Goal: Task Accomplishment & Management: Manage account settings

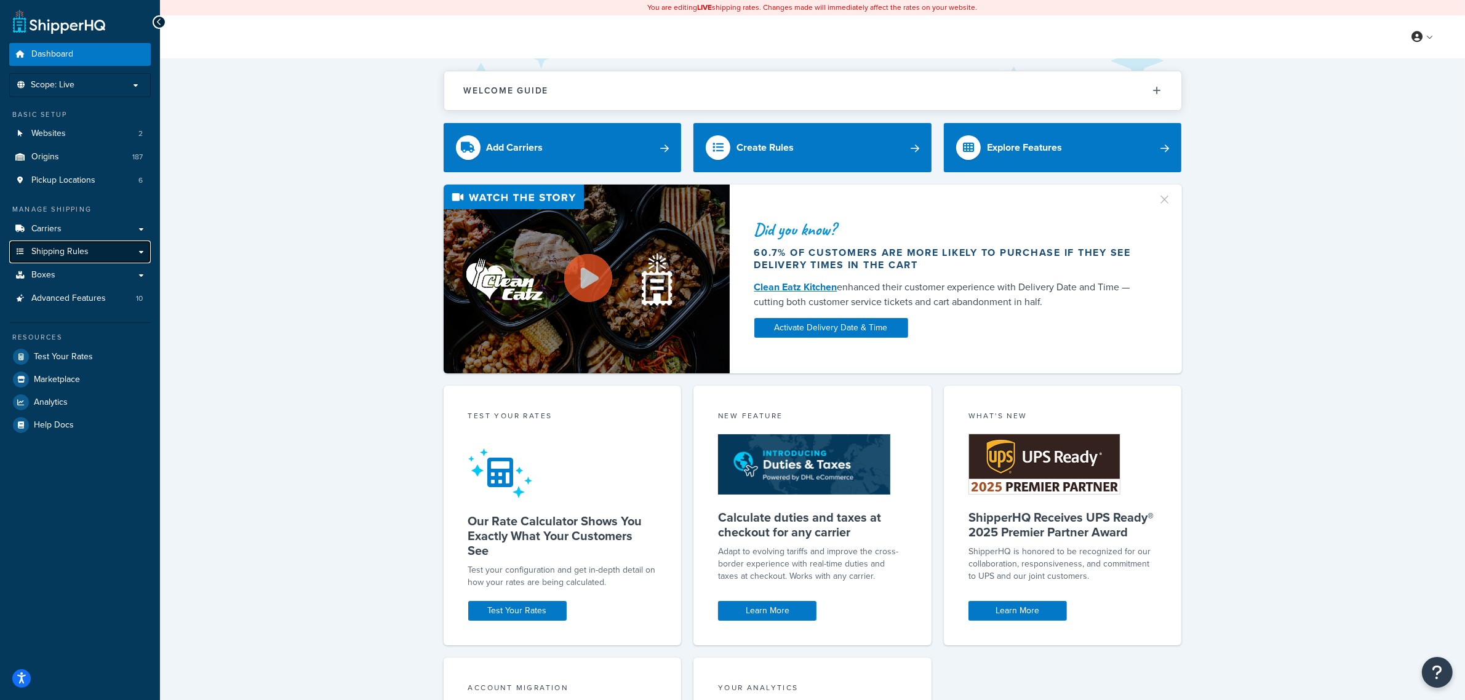
click at [60, 253] on span "Shipping Rules" at bounding box center [59, 252] width 57 height 10
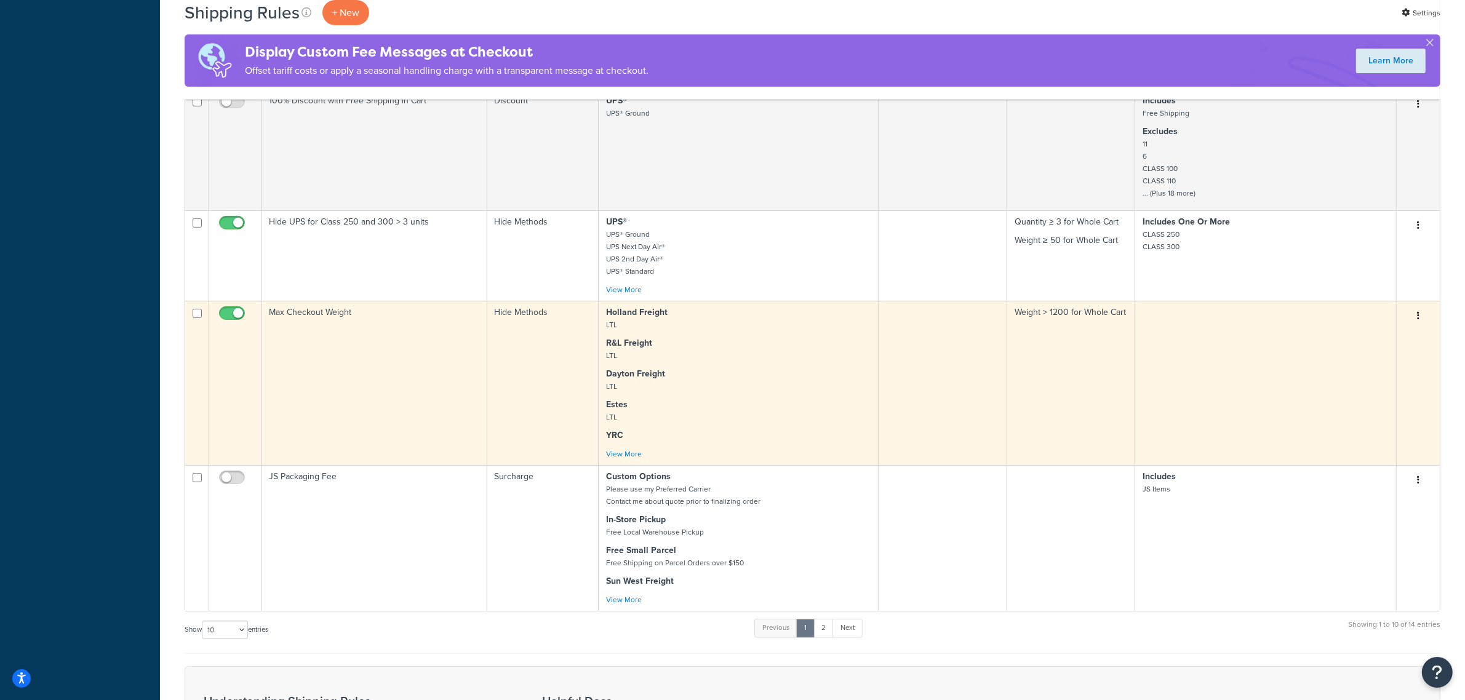
scroll to position [615, 0]
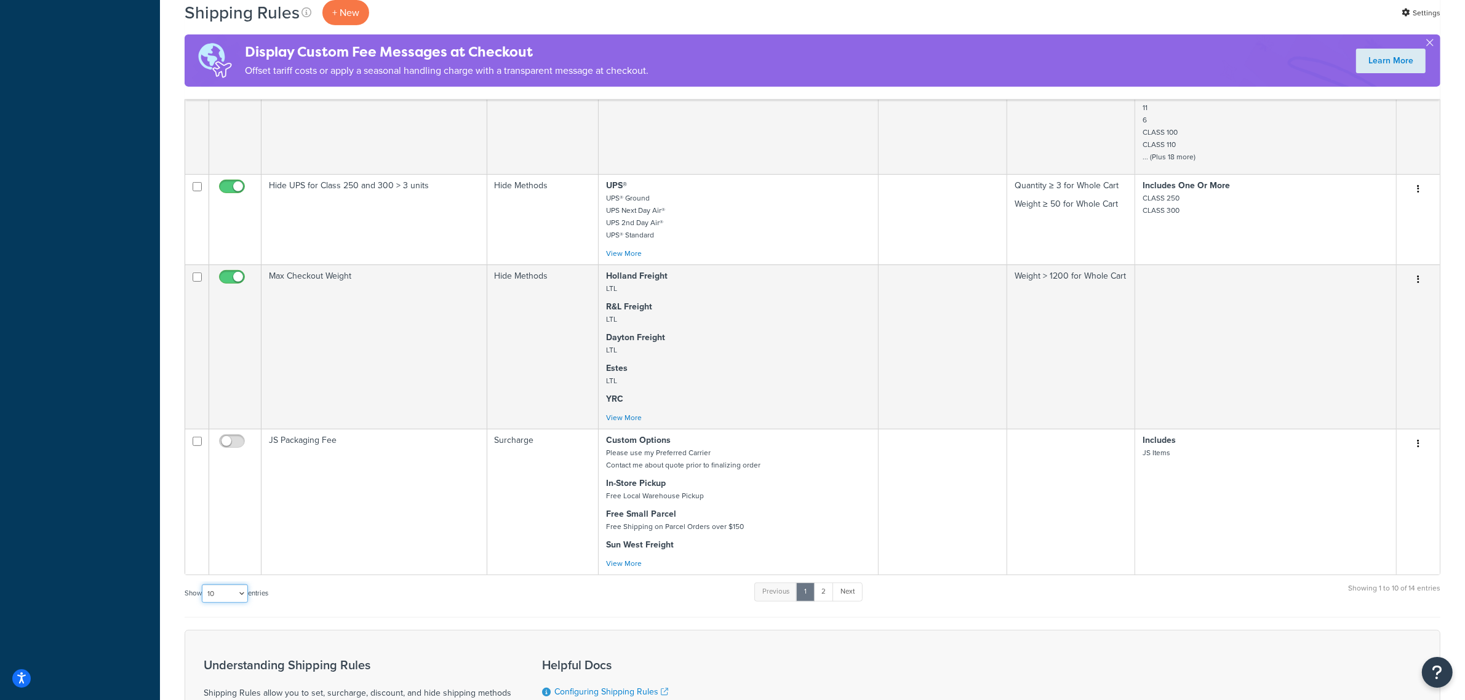
click at [244, 594] on select "10 15 25 50 100 1000" at bounding box center [225, 594] width 46 height 18
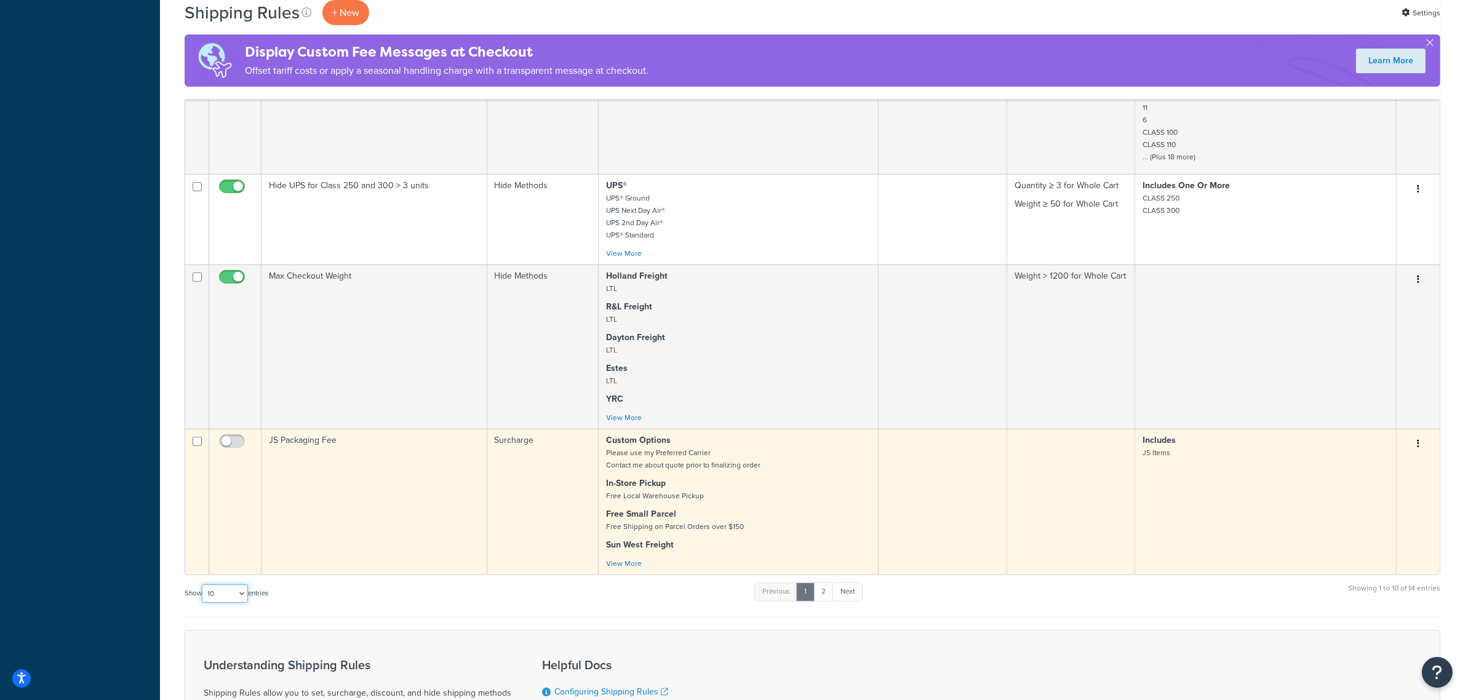
select select "1000"
click at [203, 587] on select "10 15 25 50 100 1000" at bounding box center [225, 594] width 46 height 18
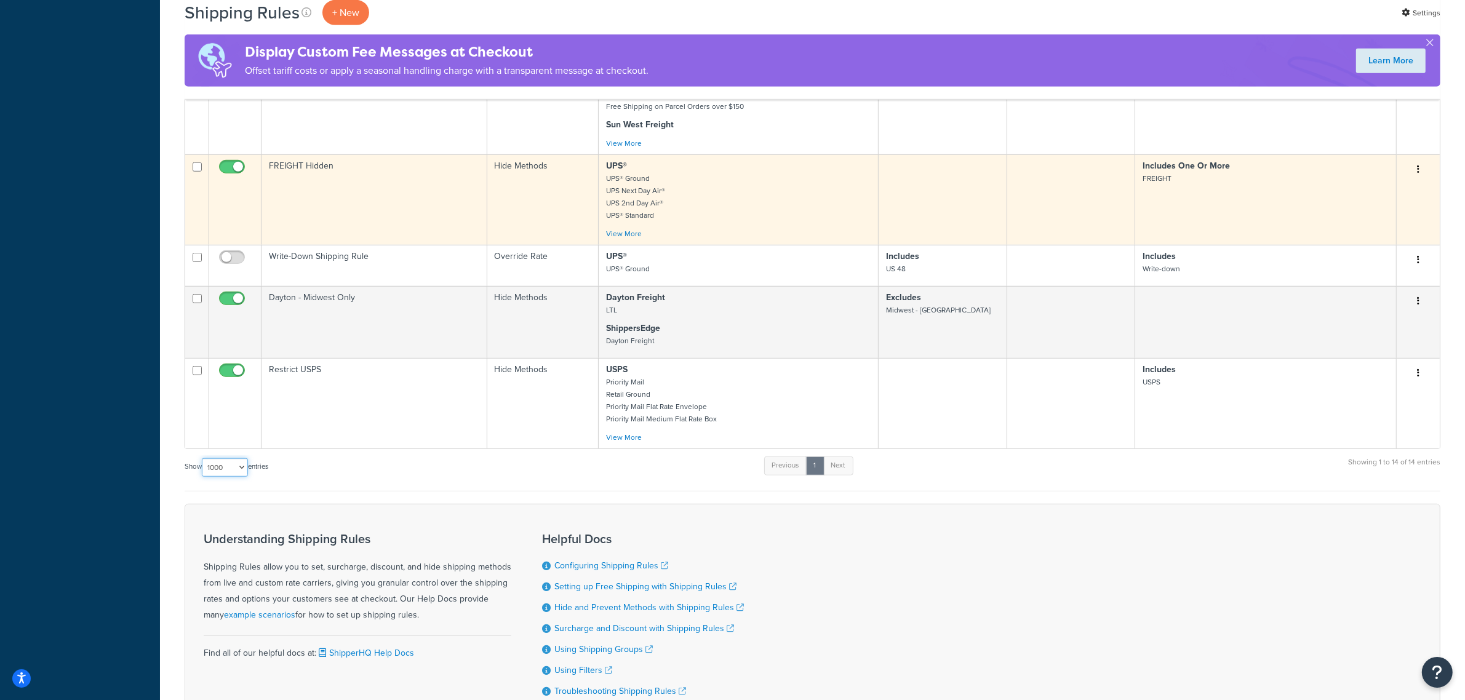
scroll to position [1077, 0]
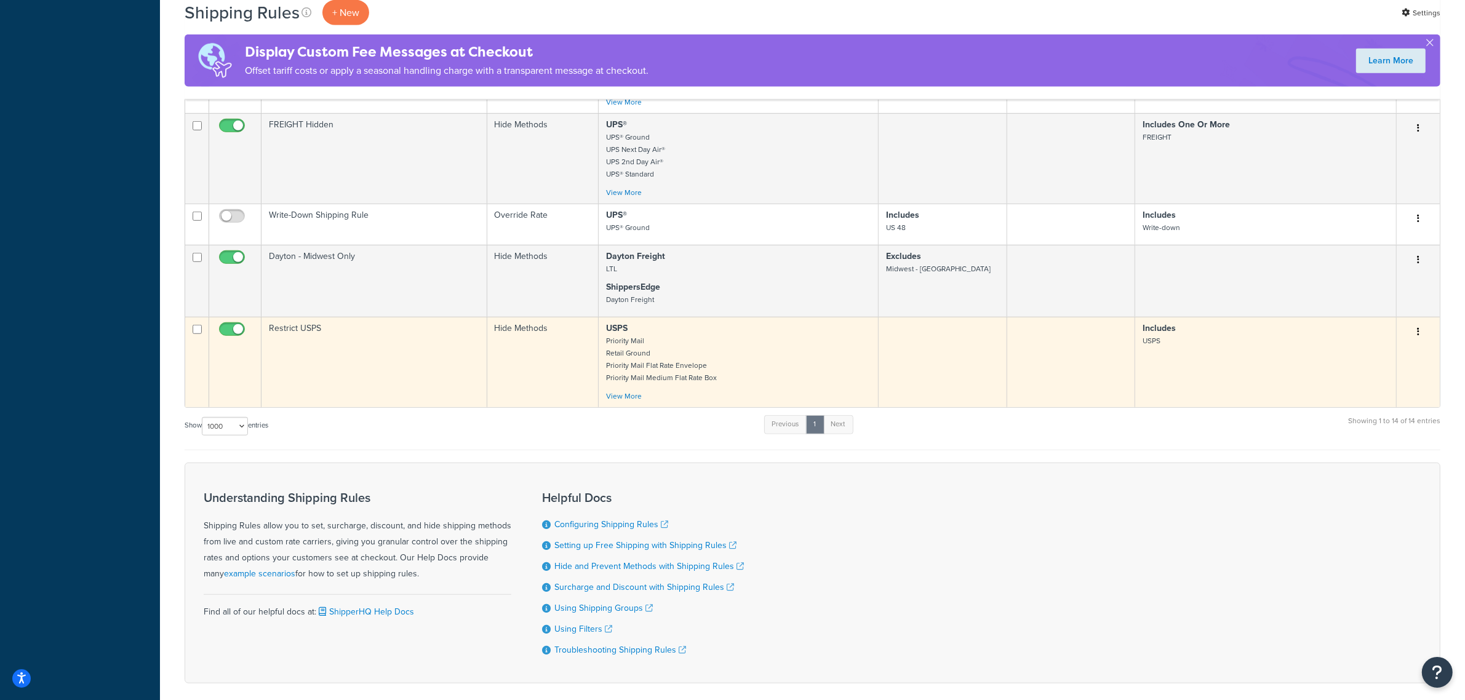
click at [420, 404] on td "Restrict USPS" at bounding box center [375, 362] width 226 height 90
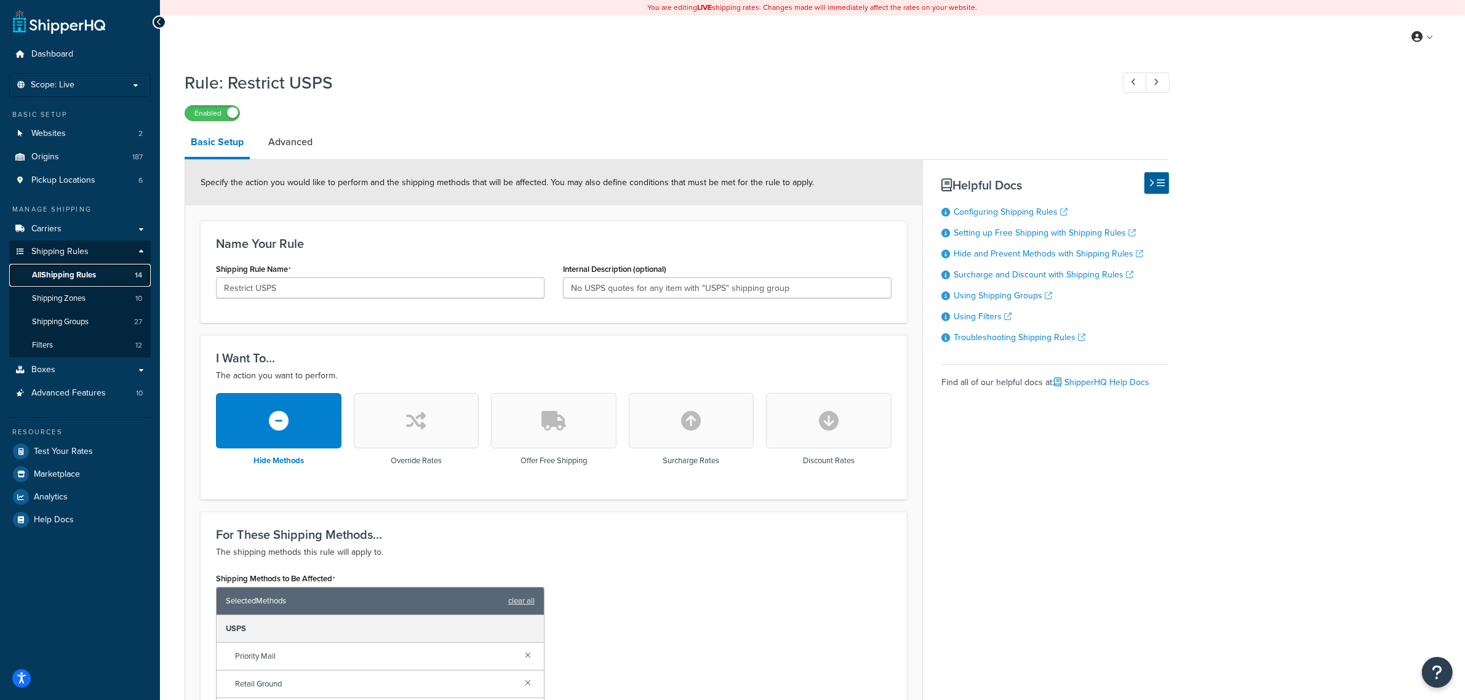
click at [92, 279] on span "All Shipping Rules" at bounding box center [64, 275] width 64 height 10
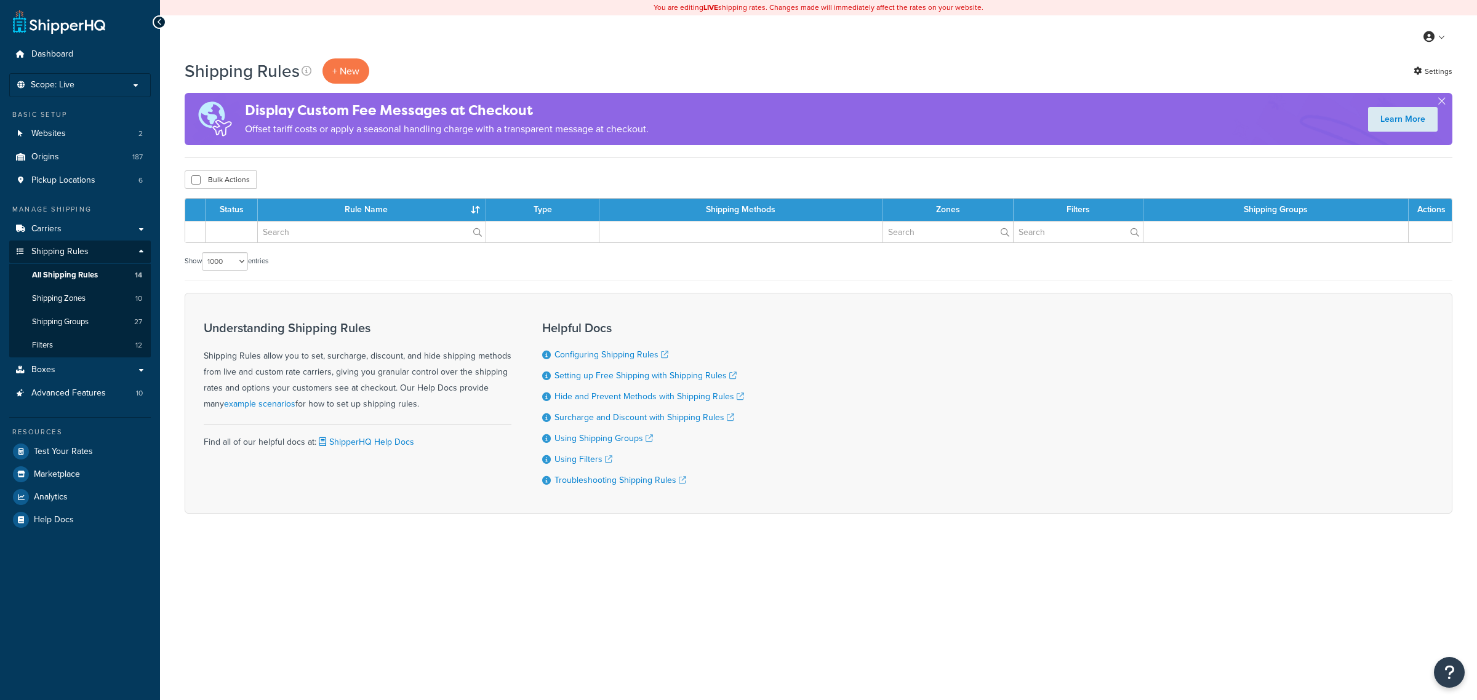
select select "1000"
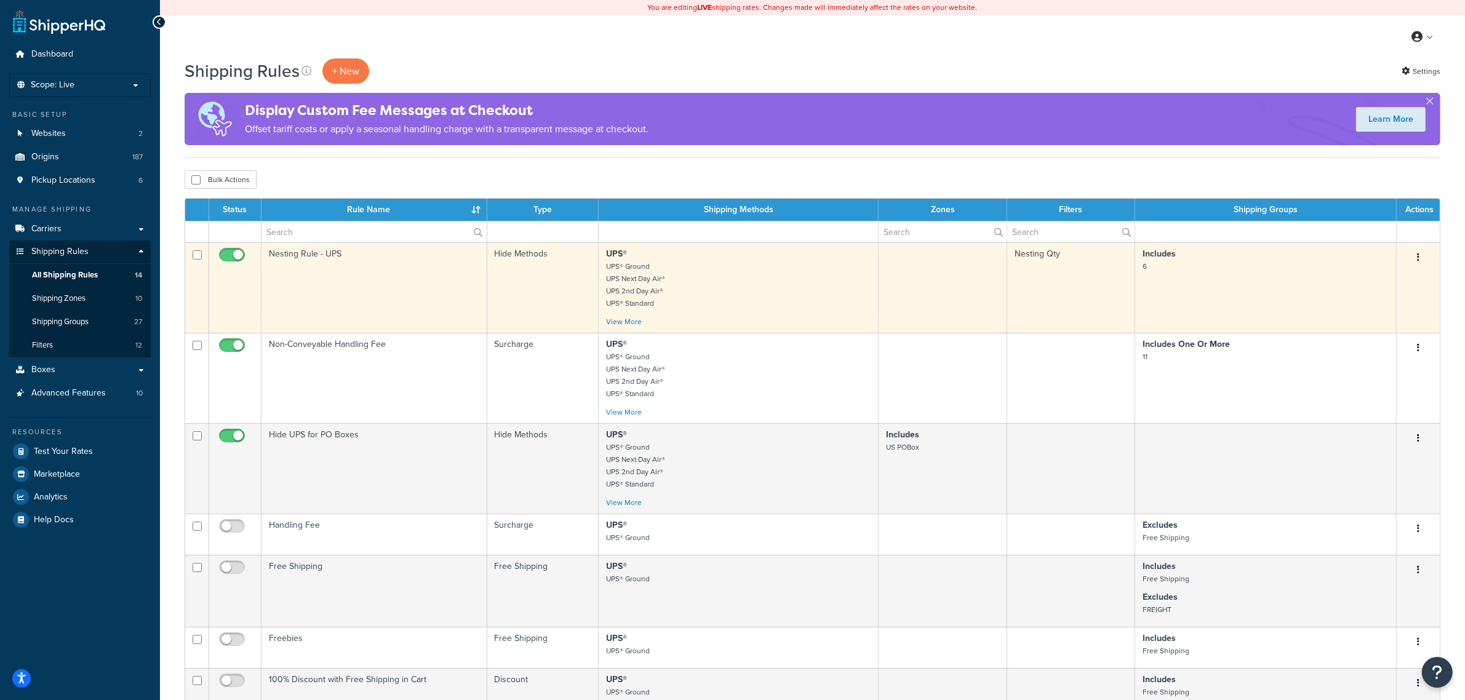
click at [440, 290] on td "Nesting Rule - UPS" at bounding box center [375, 287] width 226 height 90
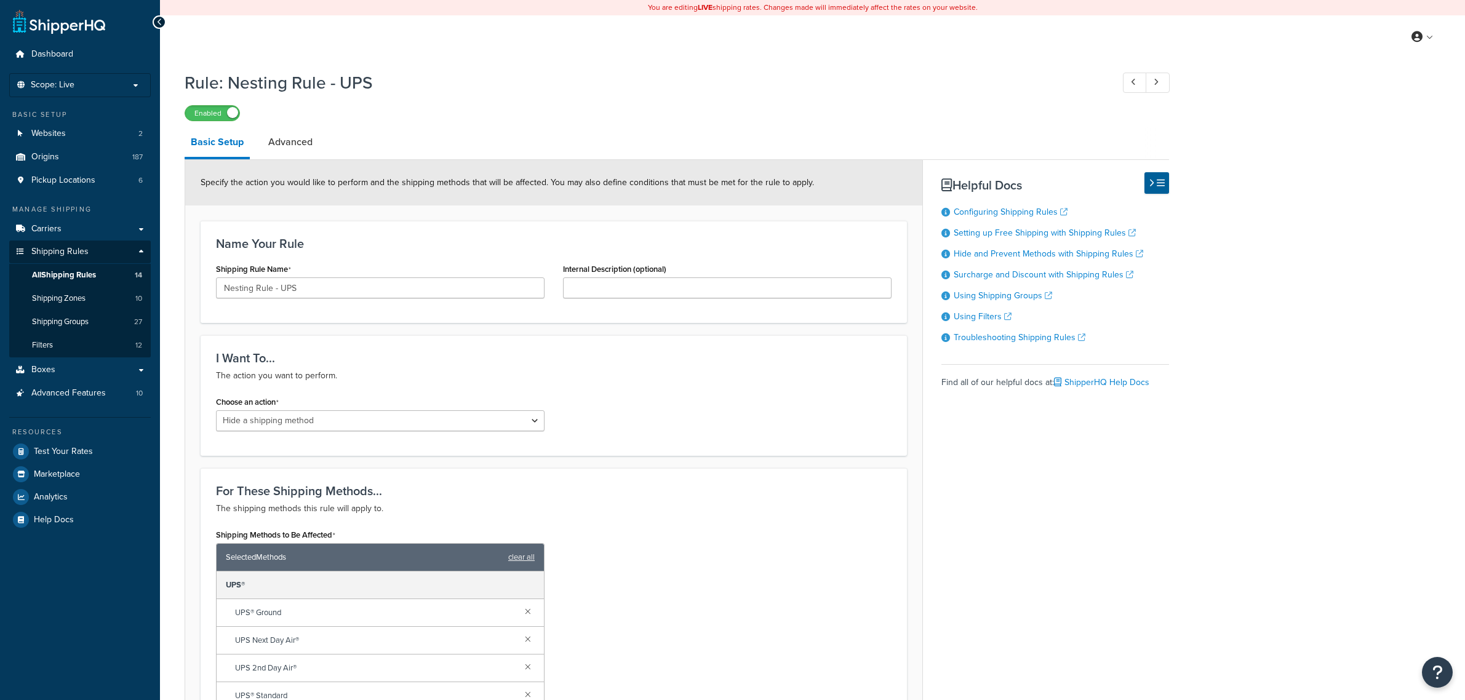
select select "HIDE"
click at [78, 321] on span "Shipping Groups" at bounding box center [60, 322] width 57 height 10
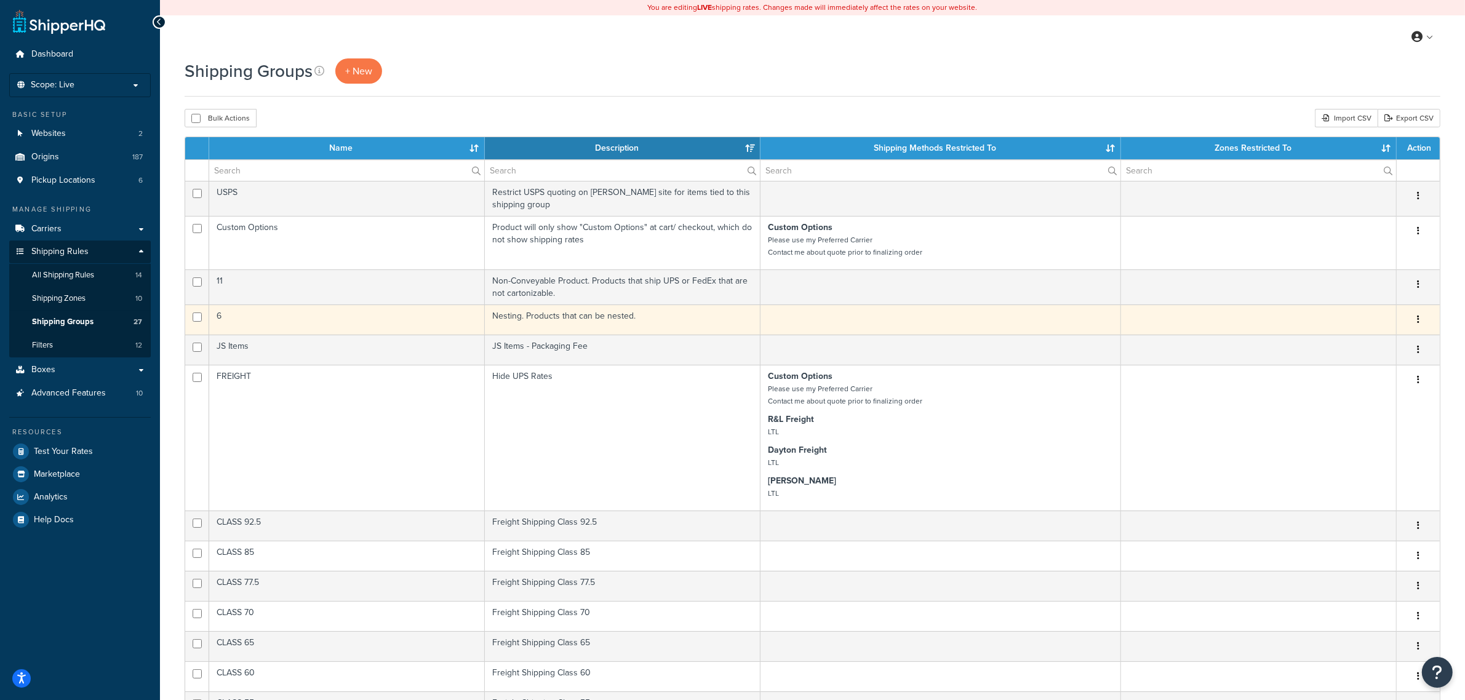
scroll to position [385, 0]
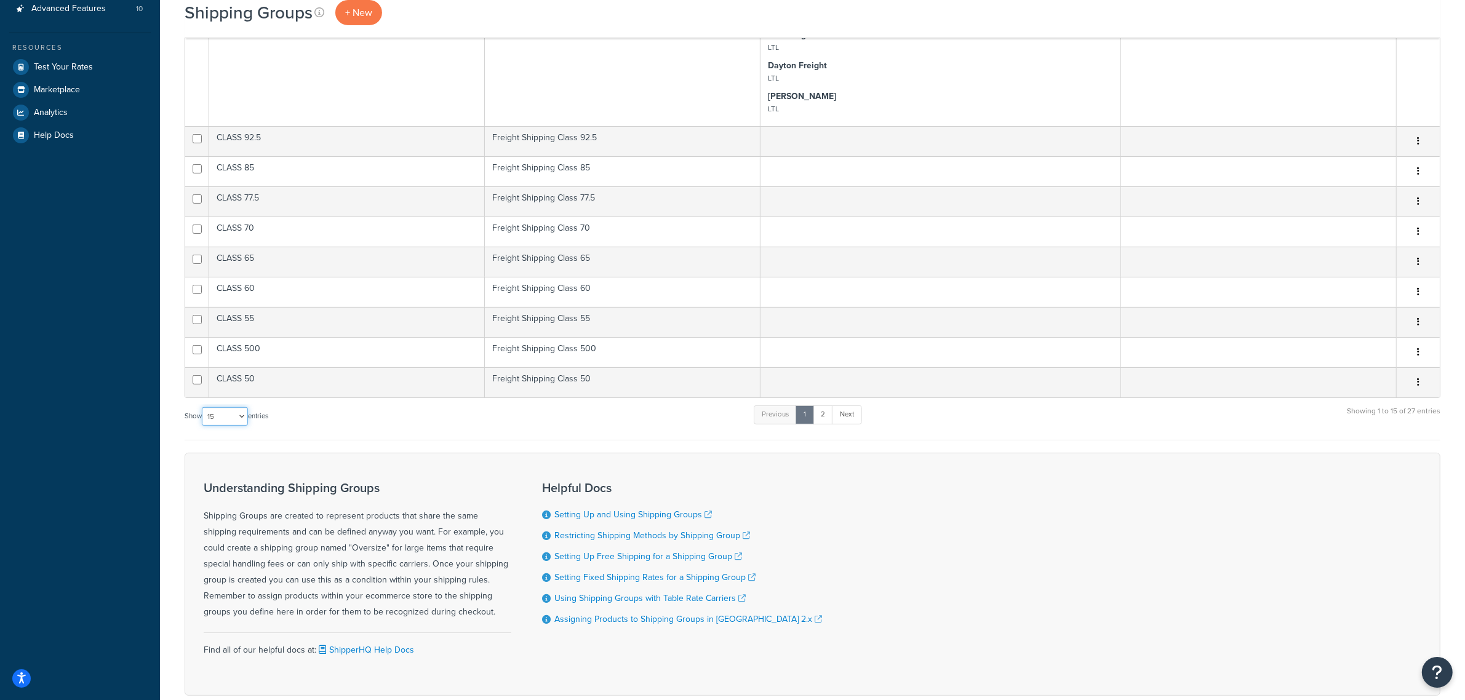
drag, startPoint x: 236, startPoint y: 415, endPoint x: 235, endPoint y: 422, distance: 6.8
click at [236, 415] on select "10 15 25 50 100" at bounding box center [225, 416] width 46 height 18
select select "100"
click at [203, 426] on select "10 15 25 50 100" at bounding box center [225, 416] width 46 height 18
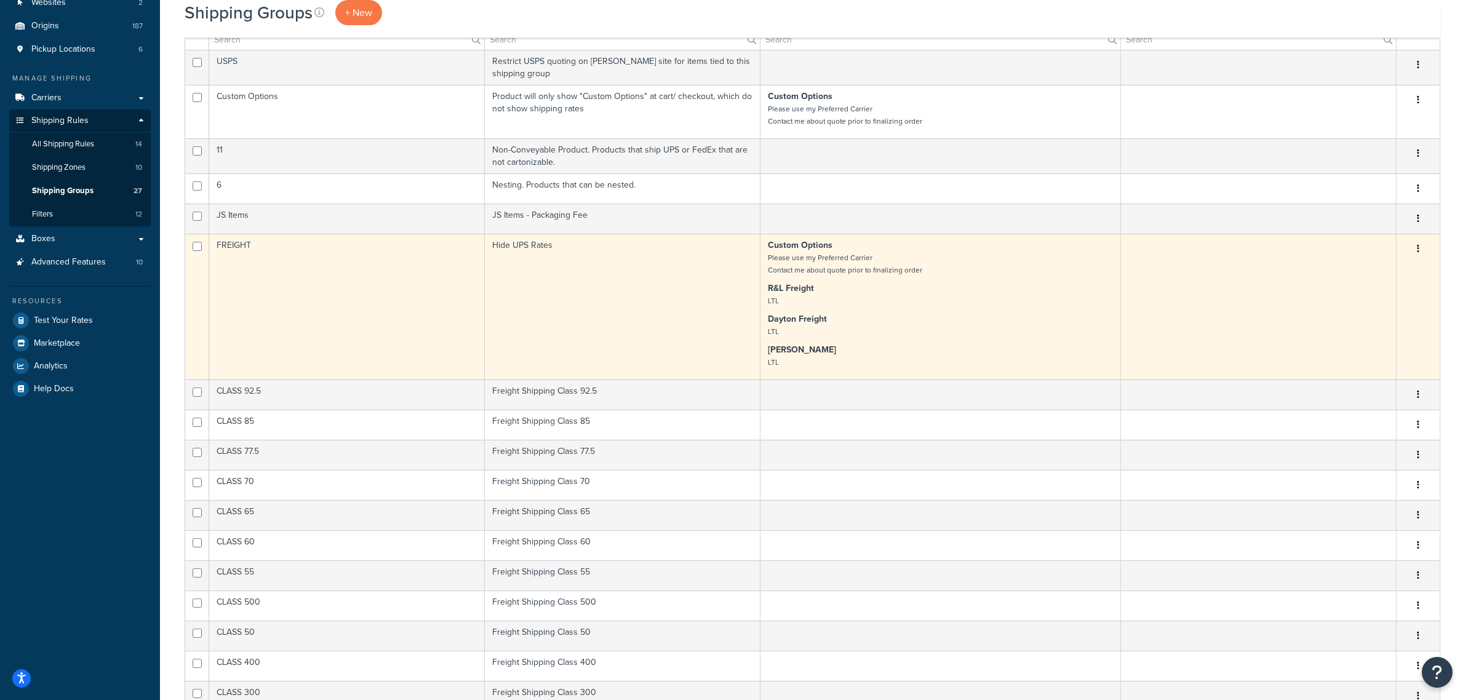
scroll to position [75, 0]
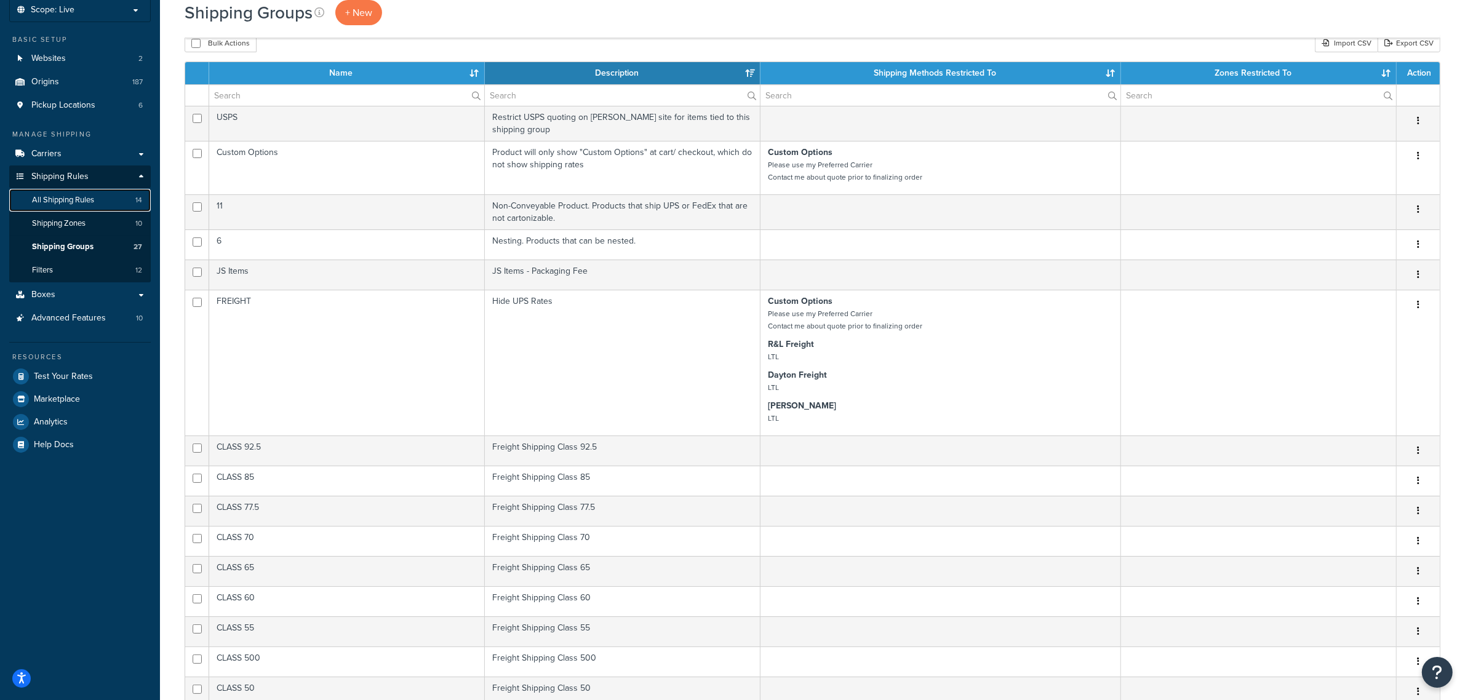
click at [85, 200] on span "All Shipping Rules" at bounding box center [63, 200] width 62 height 10
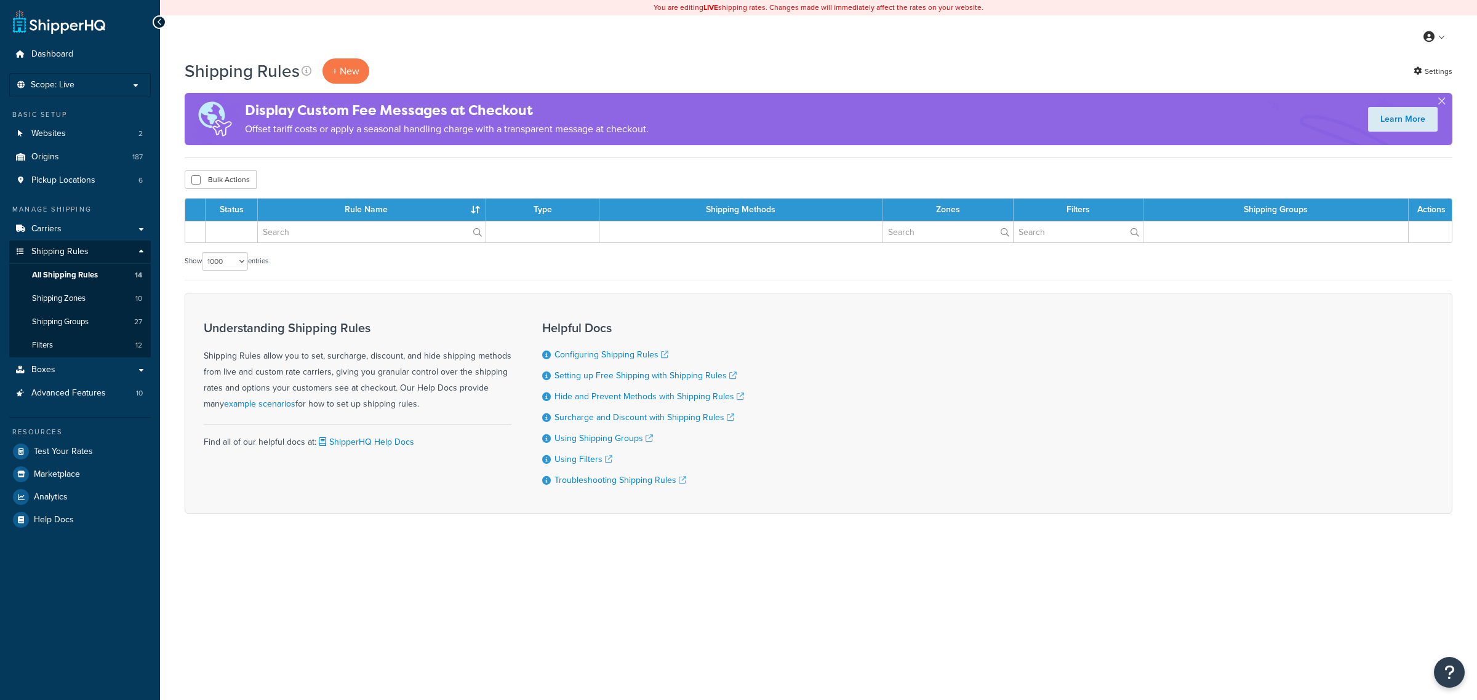
select select "1000"
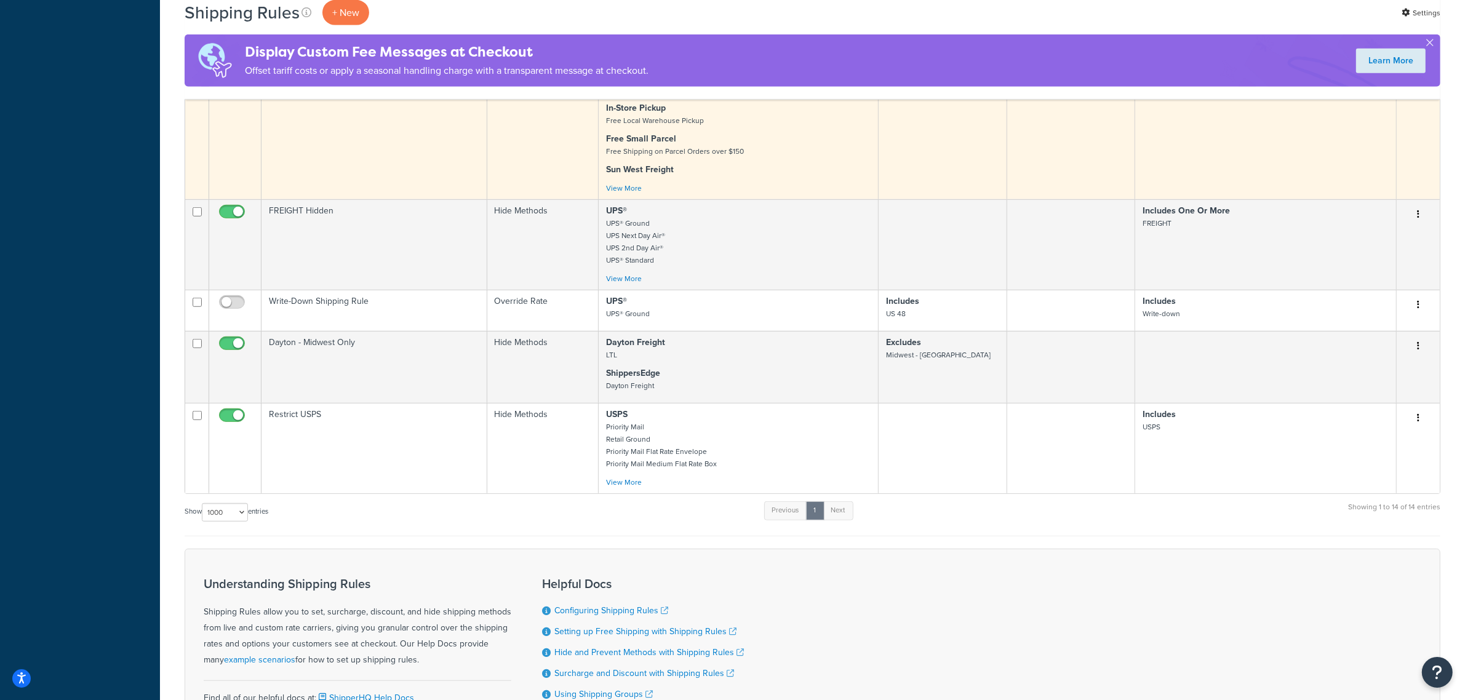
scroll to position [1000, 0]
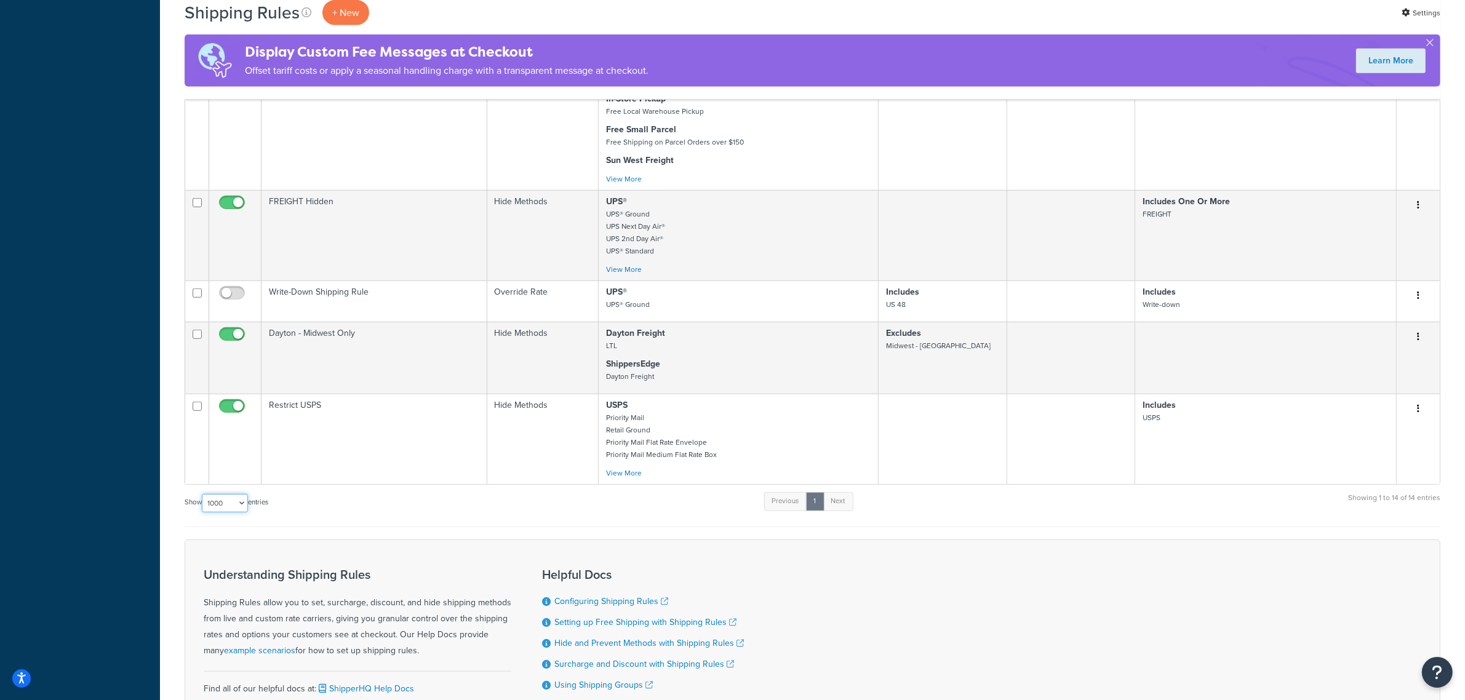
click at [240, 506] on select "10 15 25 50 100 1000" at bounding box center [225, 503] width 46 height 18
click at [390, 526] on div "Show 10 15 25 50 100 1000 entries Previous 1 Next Showing 1 to 14 of 14 entries" at bounding box center [813, 509] width 1256 height 36
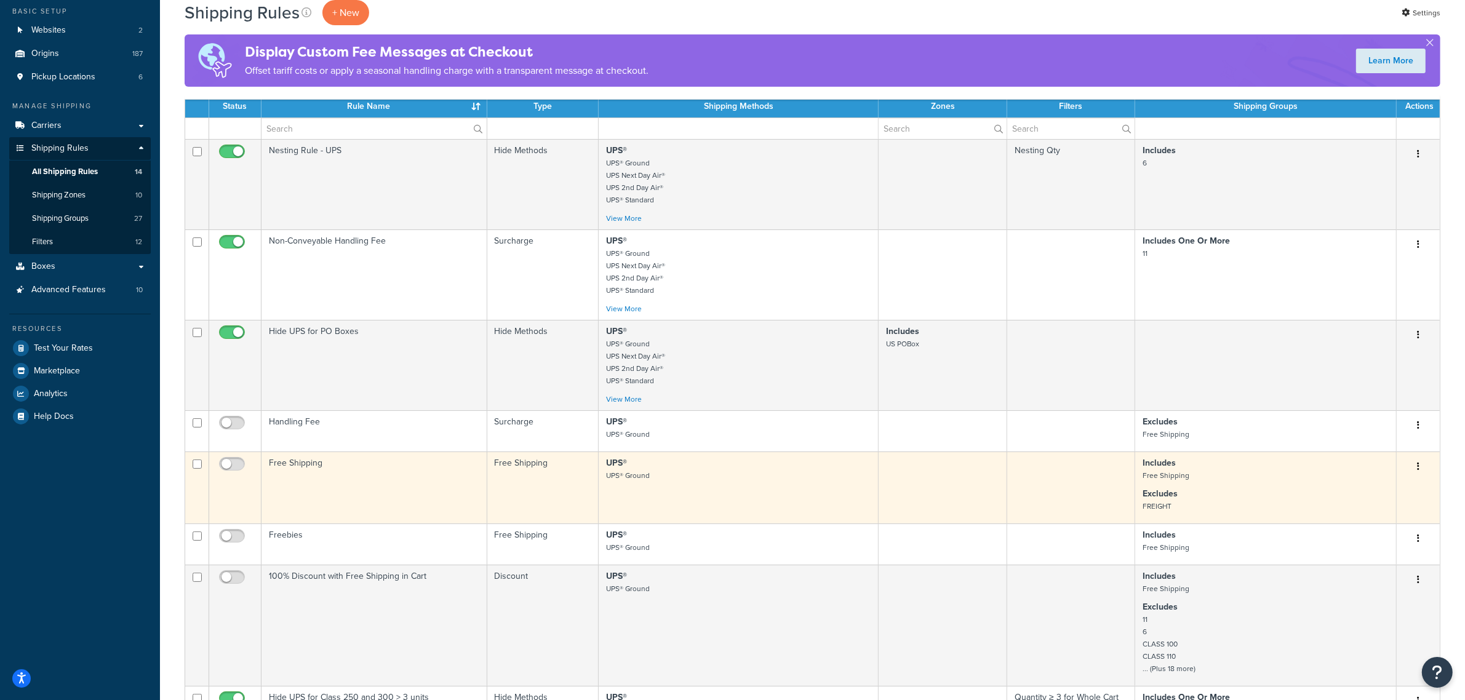
scroll to position [77, 0]
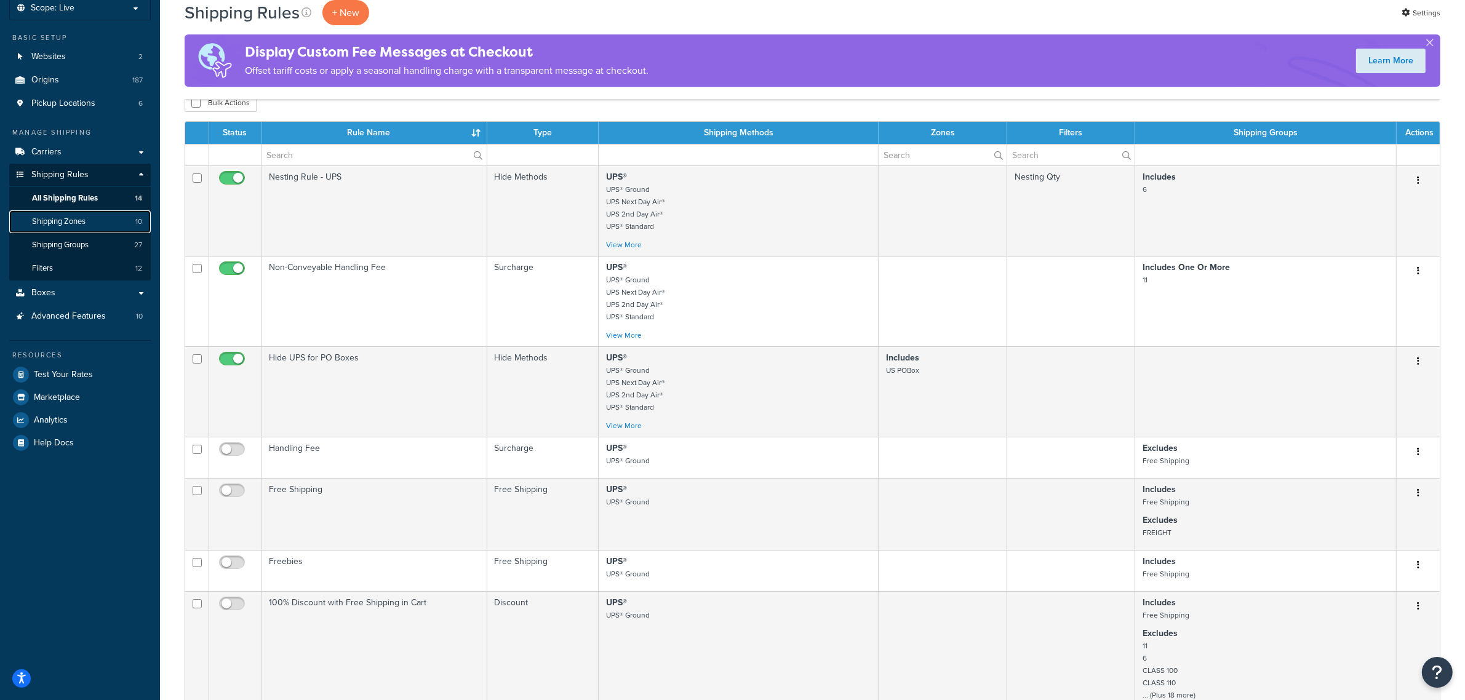
click at [72, 225] on span "Shipping Zones" at bounding box center [59, 222] width 54 height 10
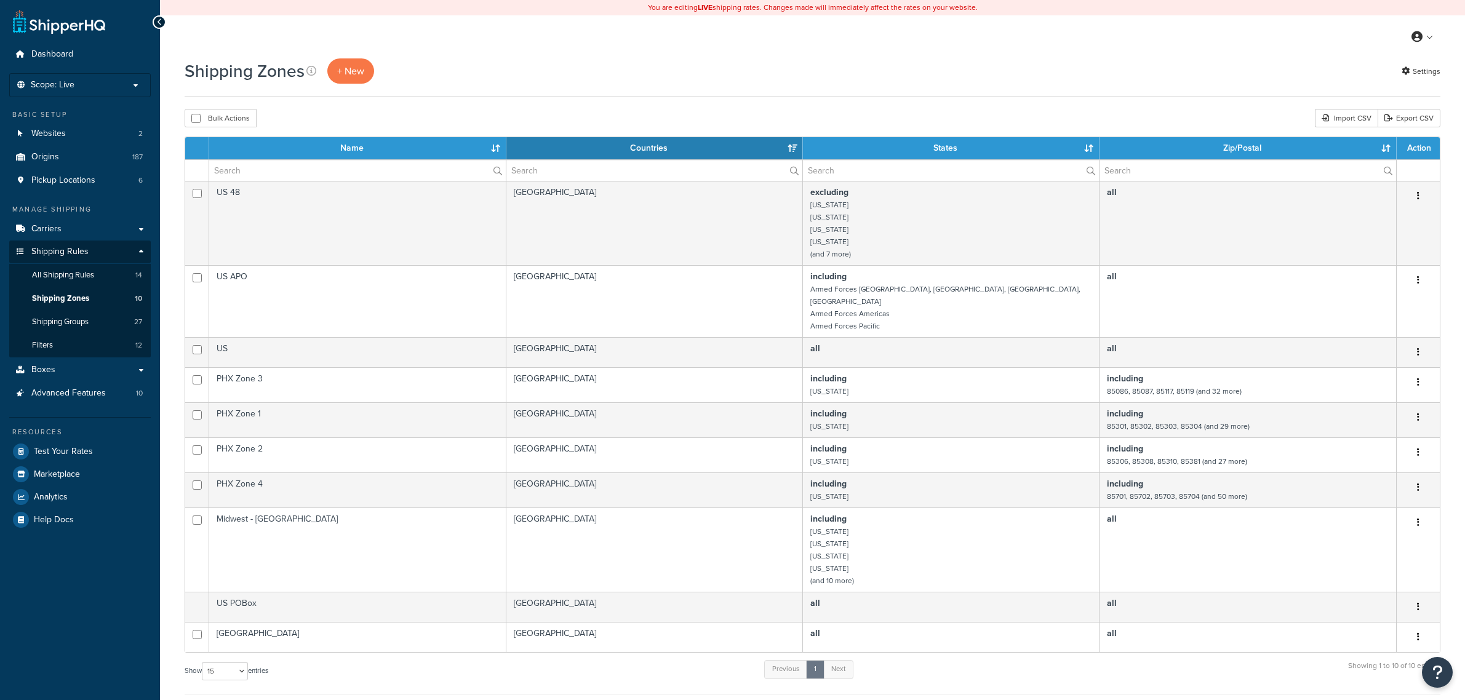
select select "15"
click at [69, 324] on span "Shipping Groups" at bounding box center [60, 322] width 57 height 10
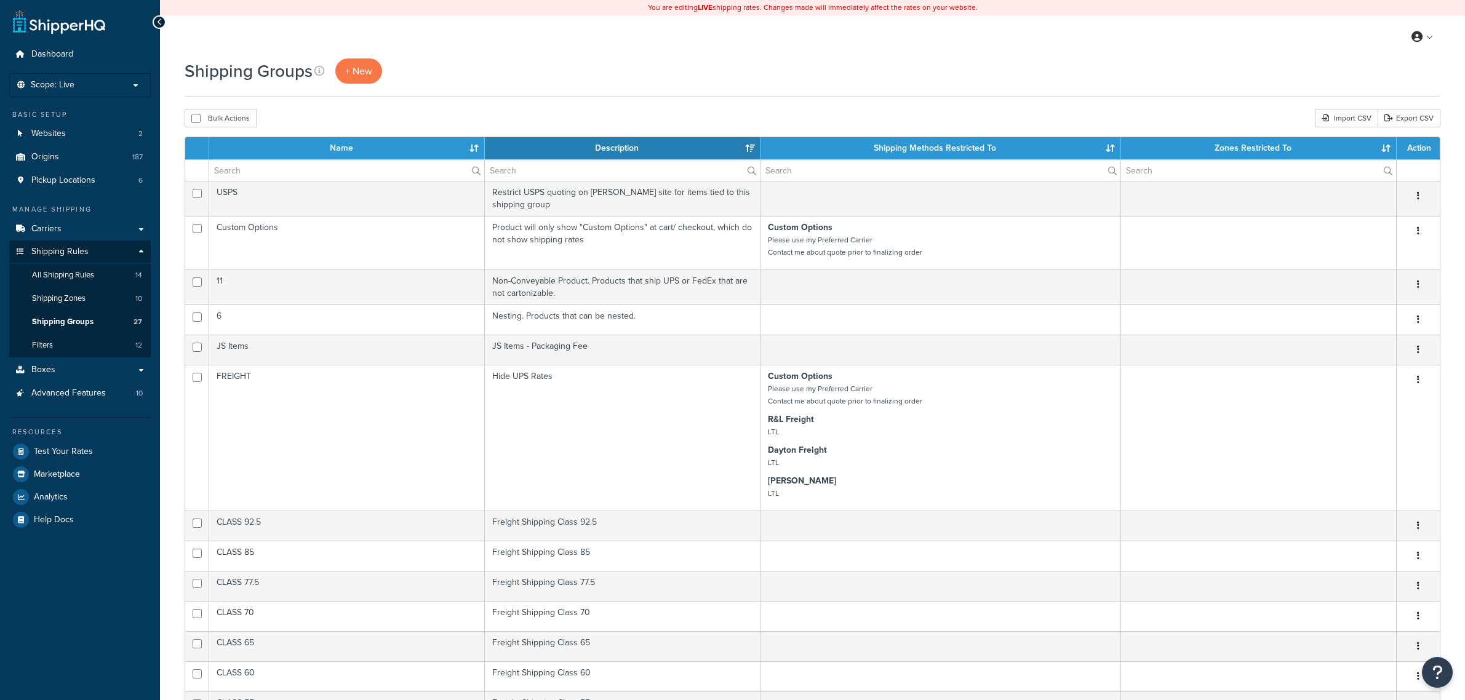
select select "15"
click at [379, 173] on input "text" at bounding box center [346, 170] width 275 height 21
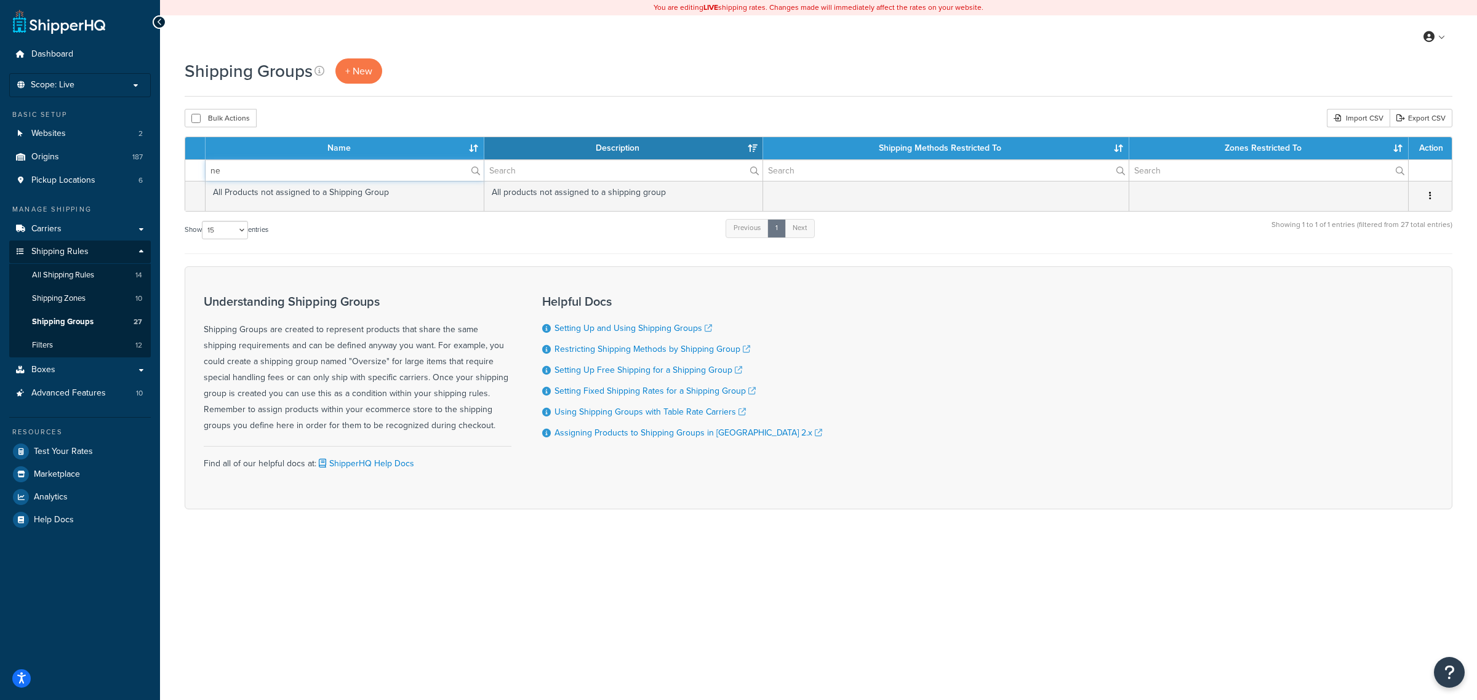
type input "n"
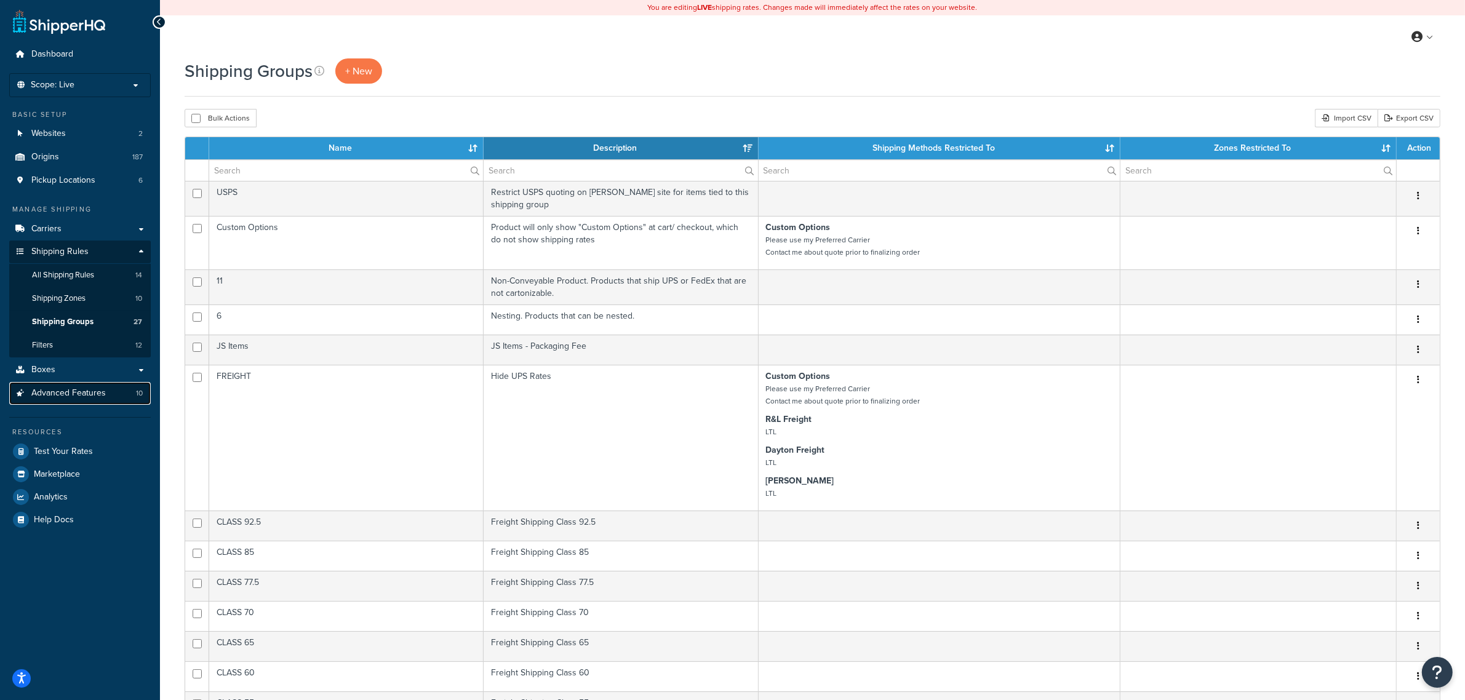
click at [116, 388] on link "Advanced Features 10" at bounding box center [80, 393] width 142 height 23
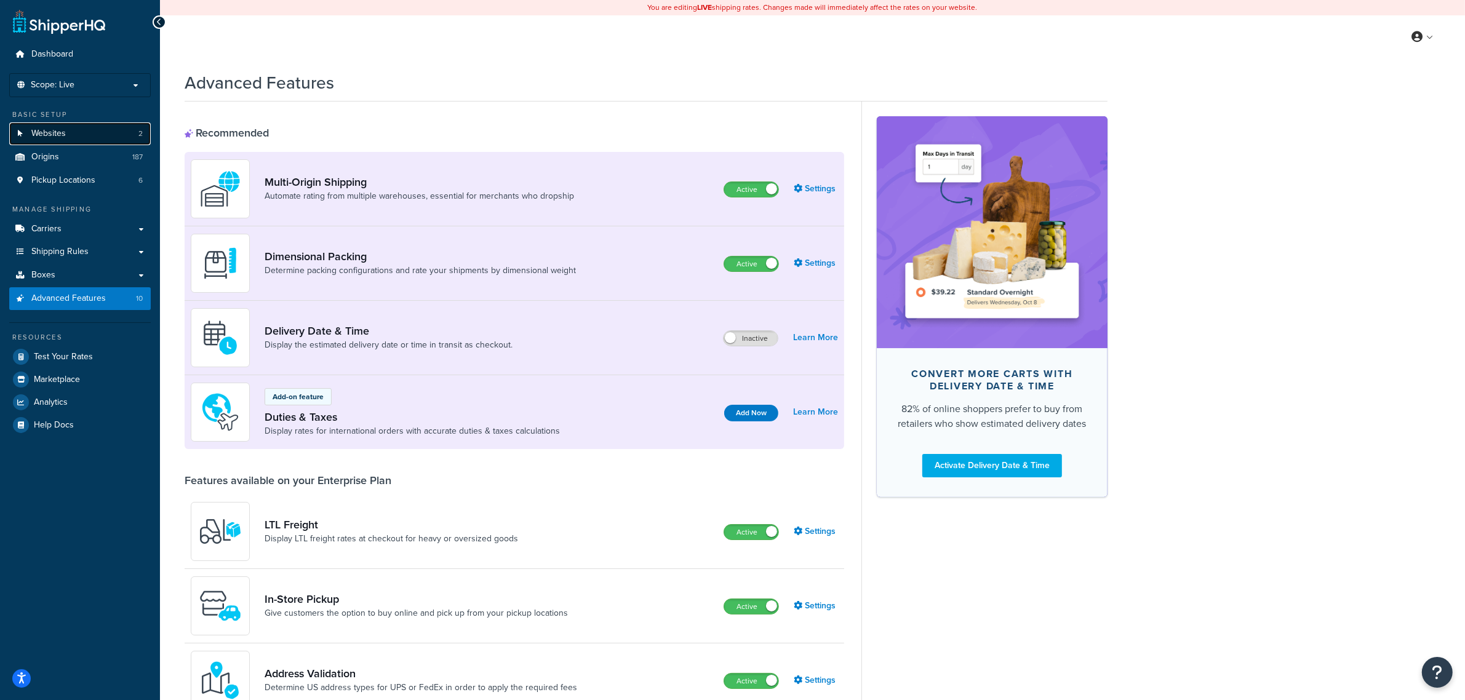
click at [90, 133] on link "Websites 2" at bounding box center [80, 133] width 142 height 23
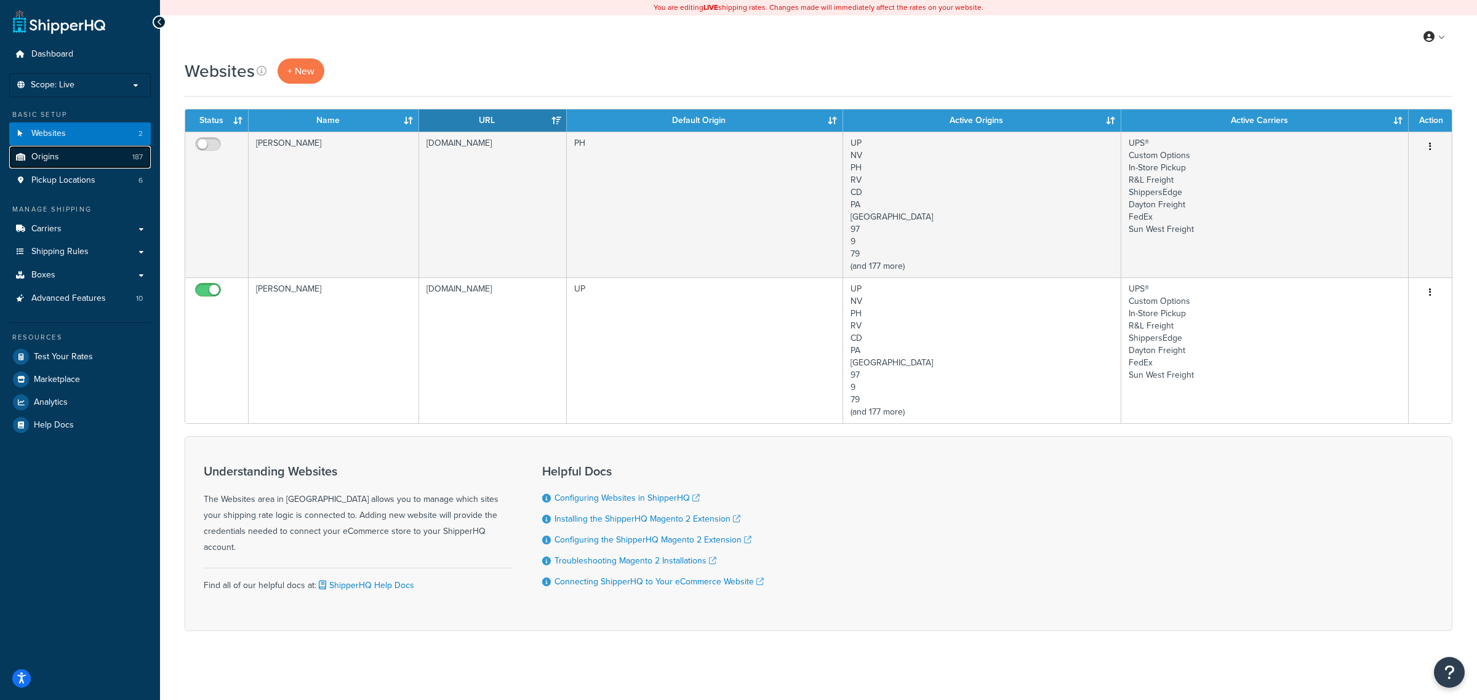
click at [75, 155] on link "Origins 187" at bounding box center [80, 157] width 142 height 23
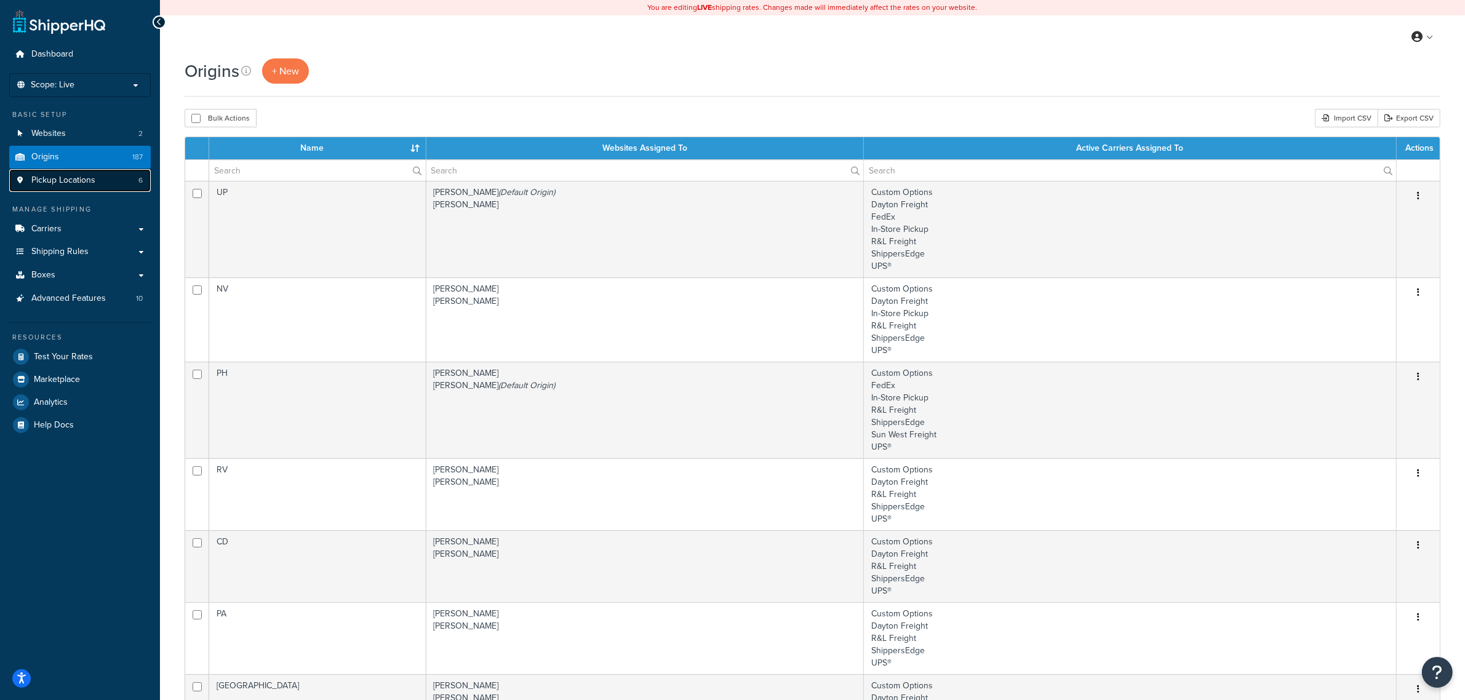
click at [118, 174] on link "Pickup Locations 6" at bounding box center [80, 180] width 142 height 23
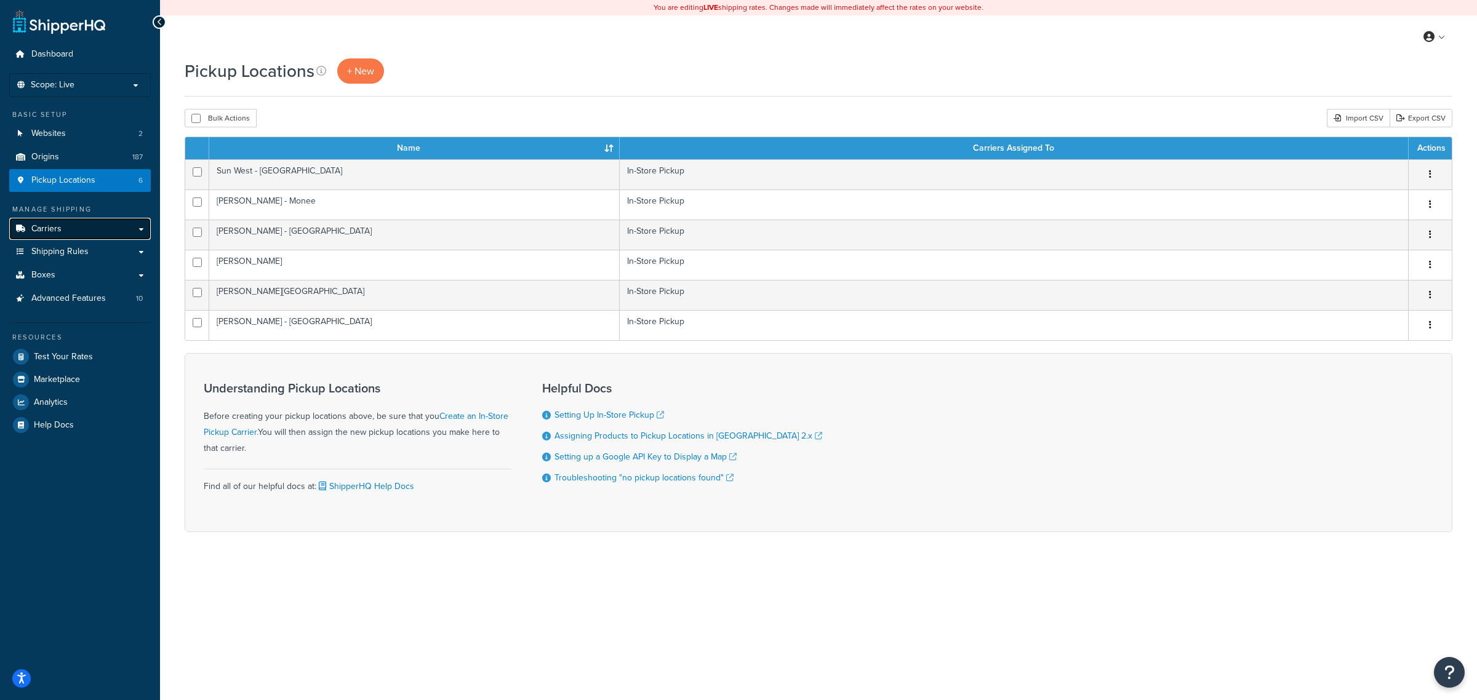
click at [111, 229] on link "Carriers" at bounding box center [80, 229] width 142 height 23
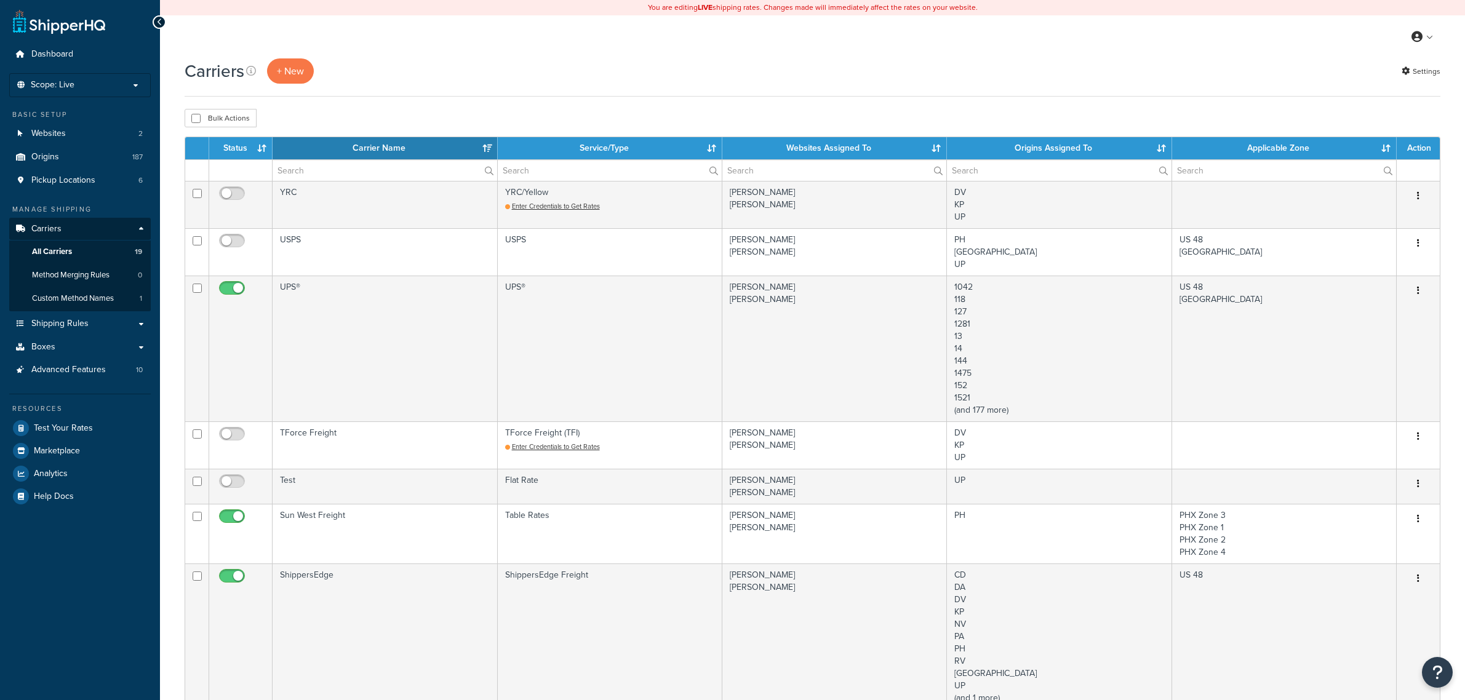
select select "15"
click at [105, 294] on span "Custom Method Names" at bounding box center [73, 299] width 82 height 10
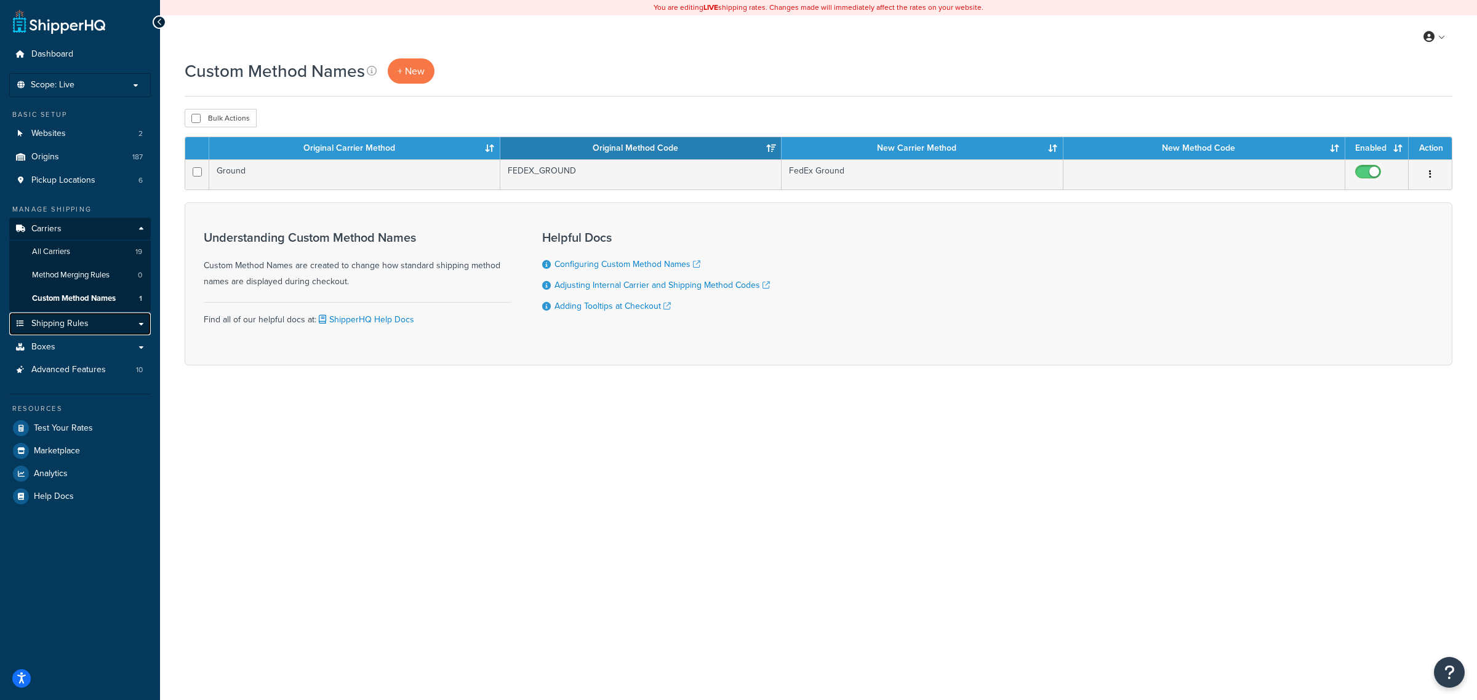
click at [74, 321] on span "Shipping Rules" at bounding box center [59, 324] width 57 height 10
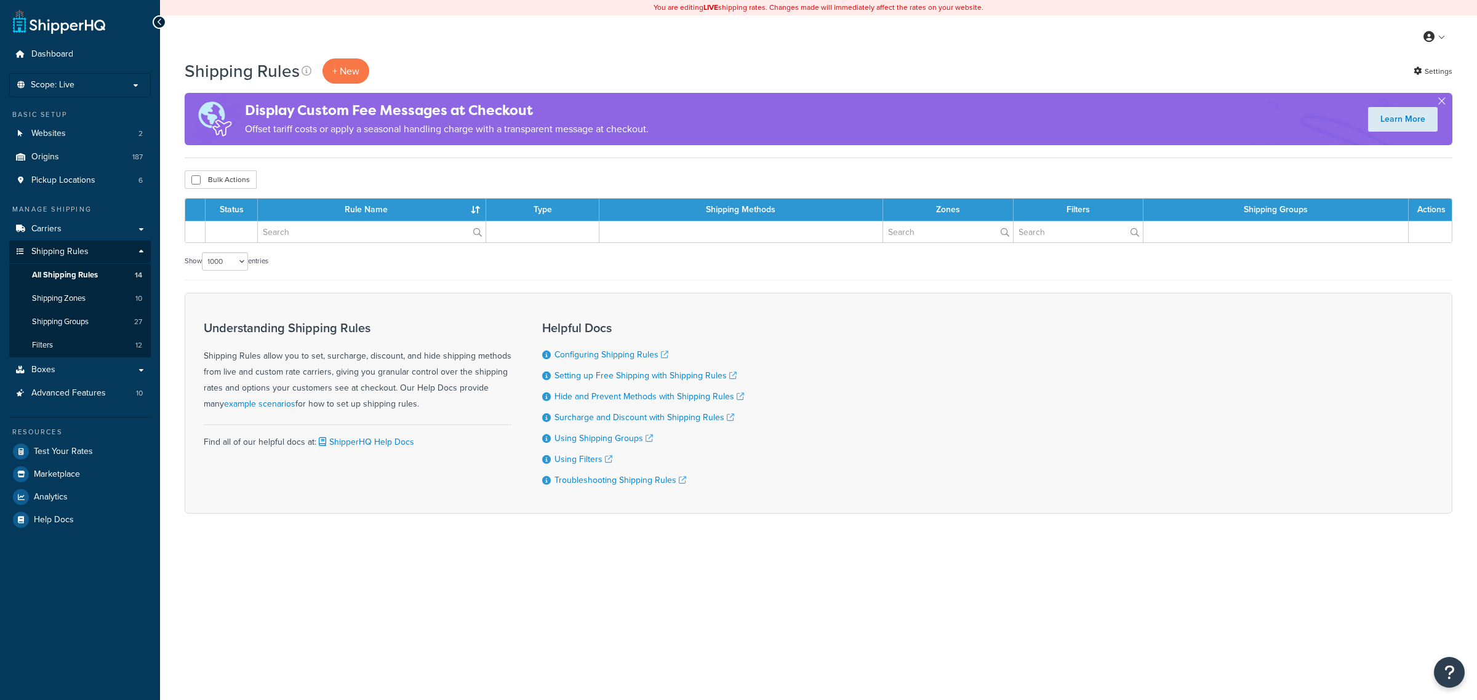
select select "1000"
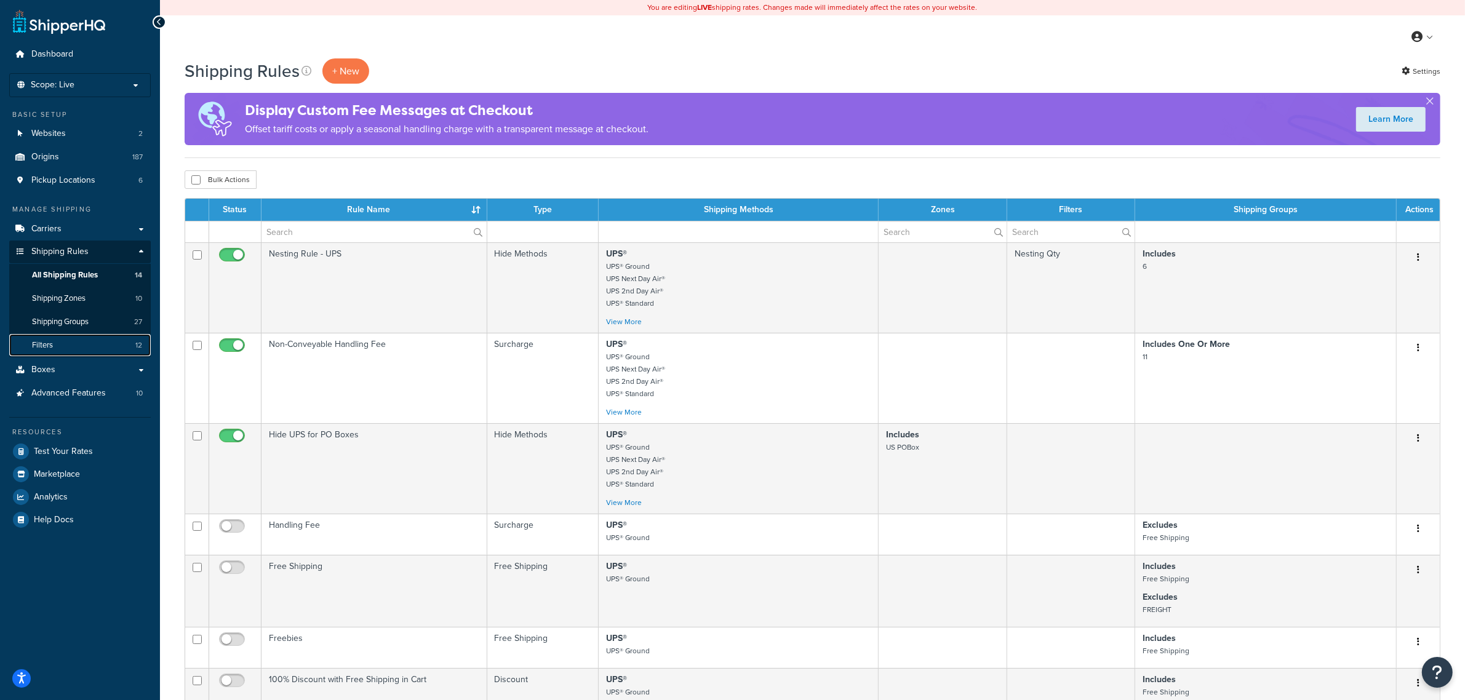
click at [103, 343] on link "Filters 12" at bounding box center [80, 345] width 142 height 23
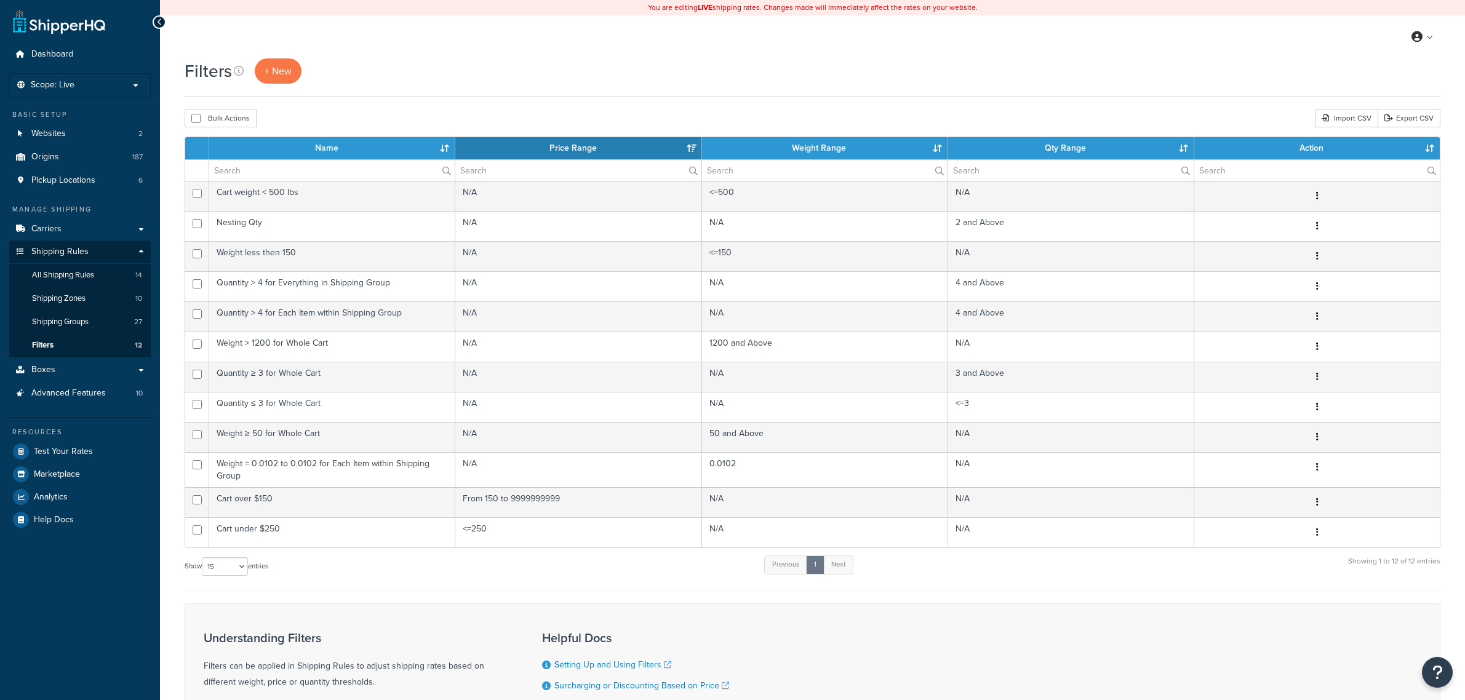
select select "15"
click at [129, 363] on link "Boxes" at bounding box center [80, 370] width 142 height 23
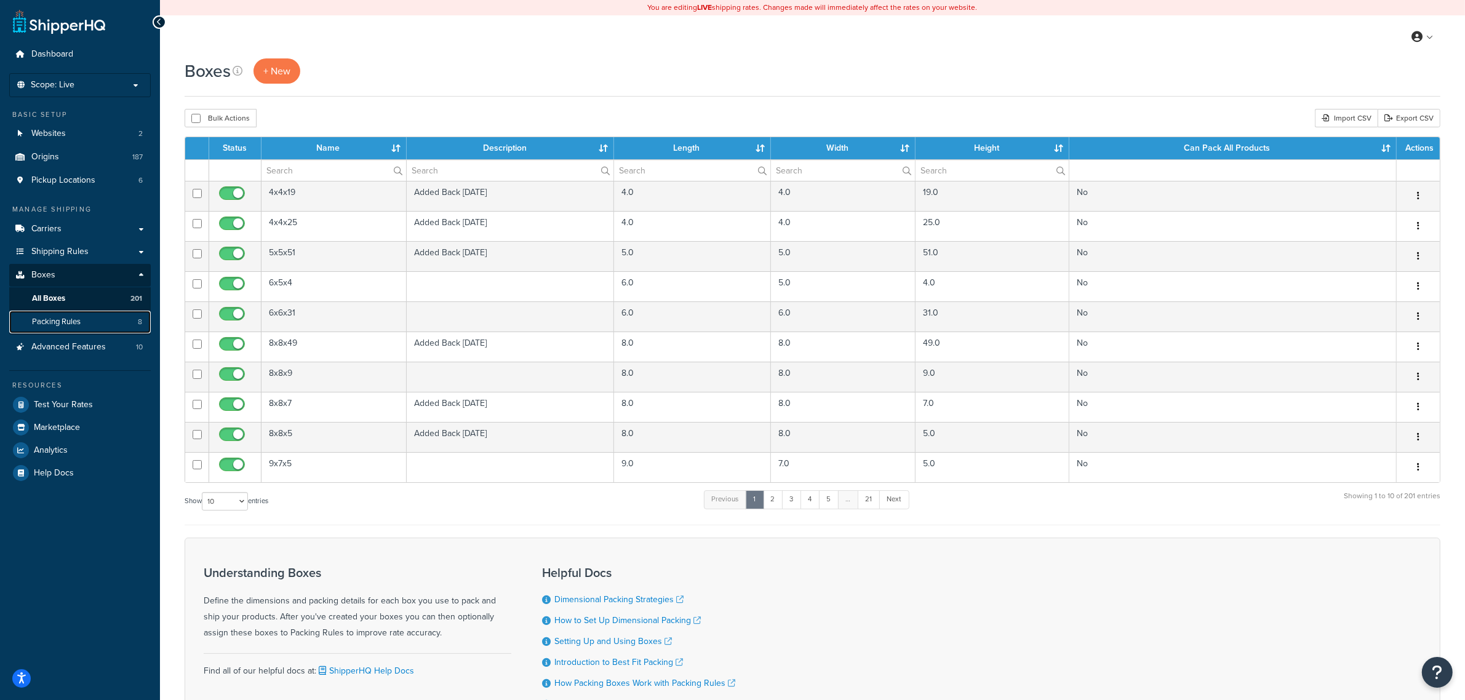
click at [110, 323] on link "Packing Rules 8" at bounding box center [80, 322] width 142 height 23
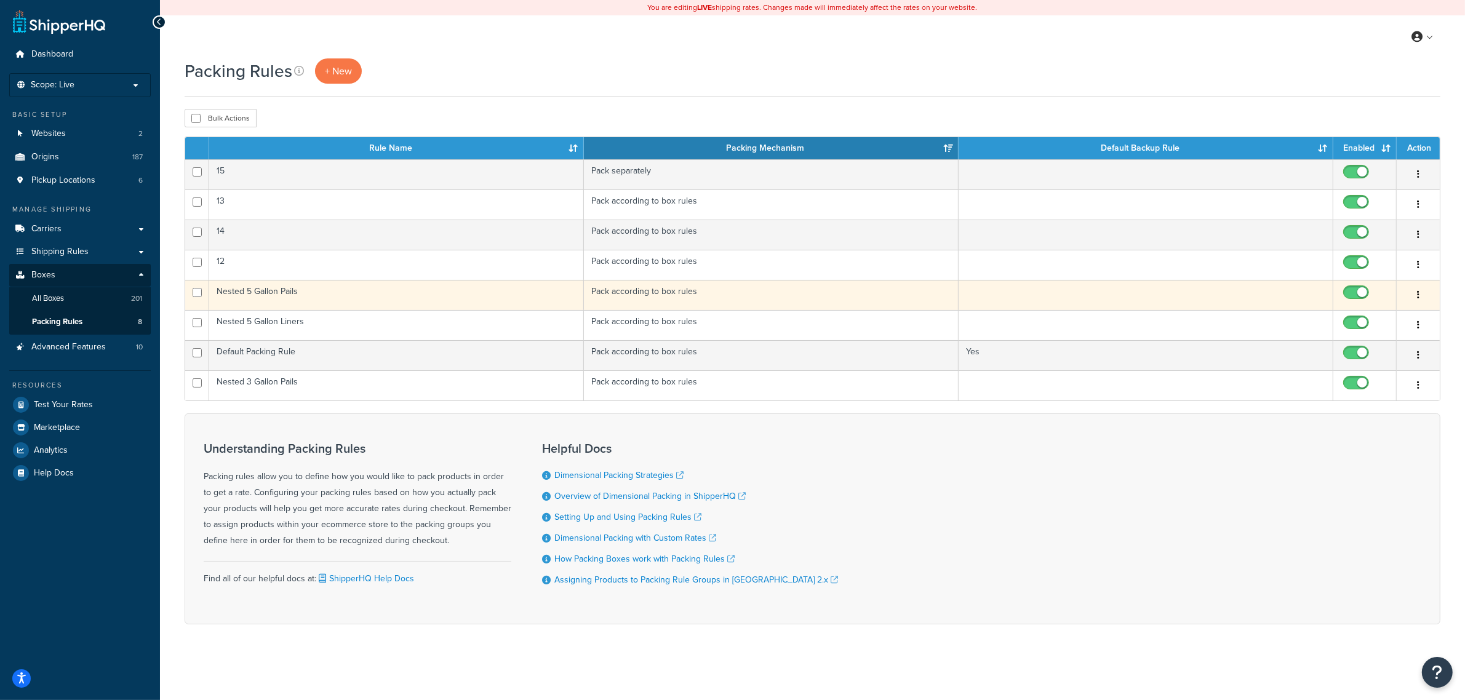
click at [300, 295] on td "Nested 5 Gallon Pails" at bounding box center [396, 295] width 375 height 30
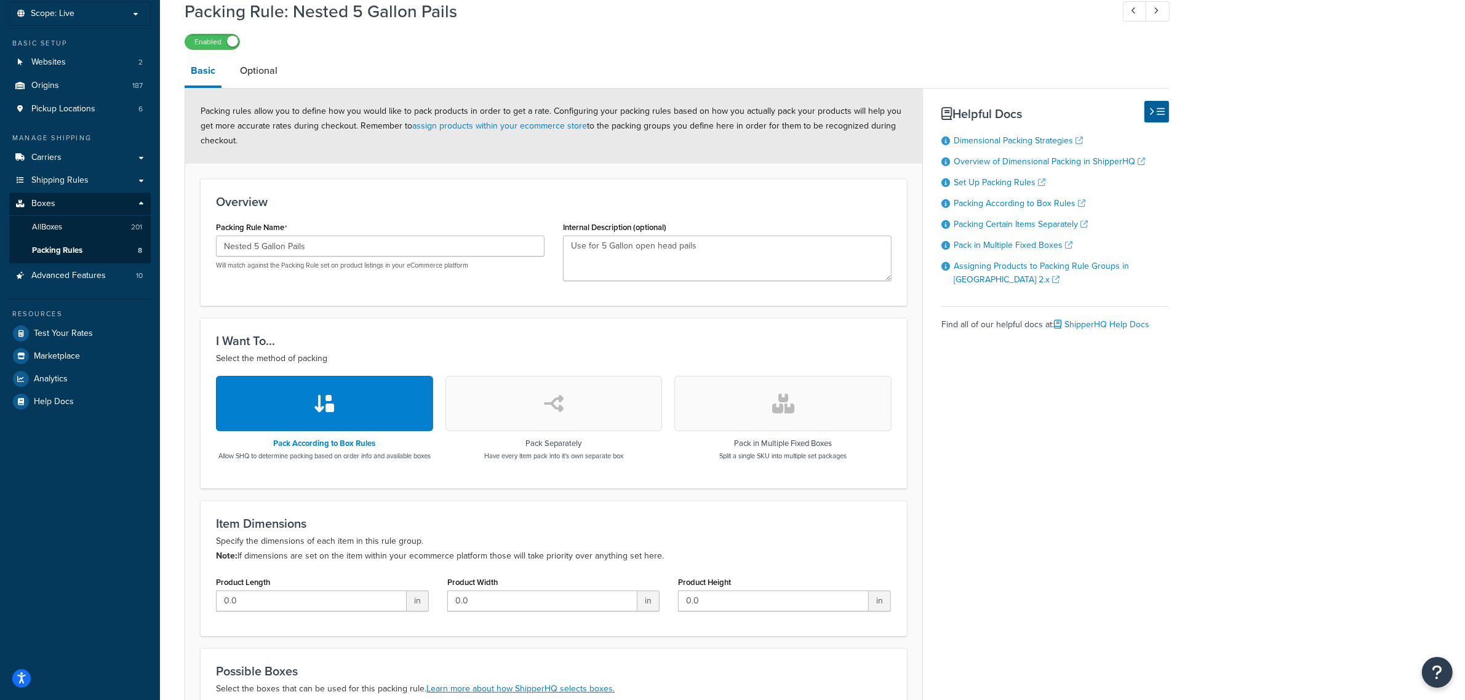
scroll to position [4, 0]
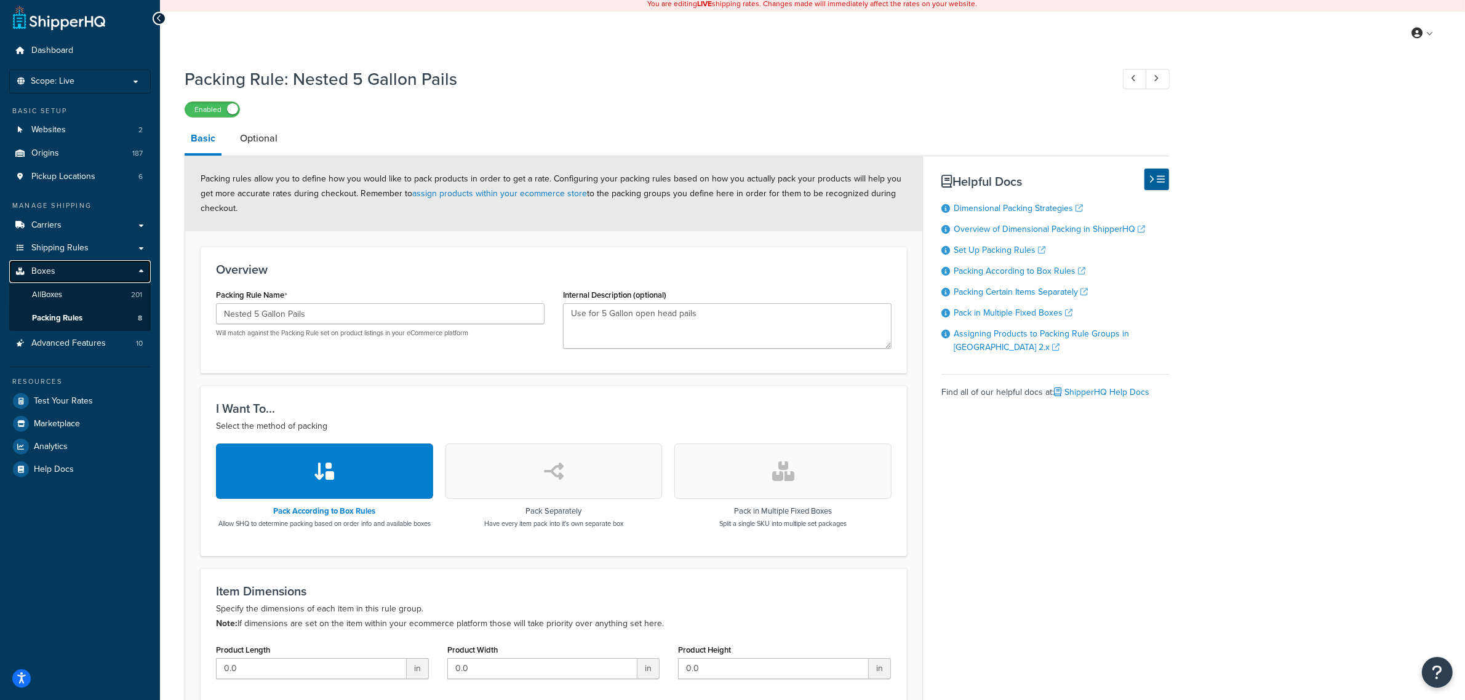
click at [90, 273] on link "Boxes" at bounding box center [80, 271] width 142 height 23
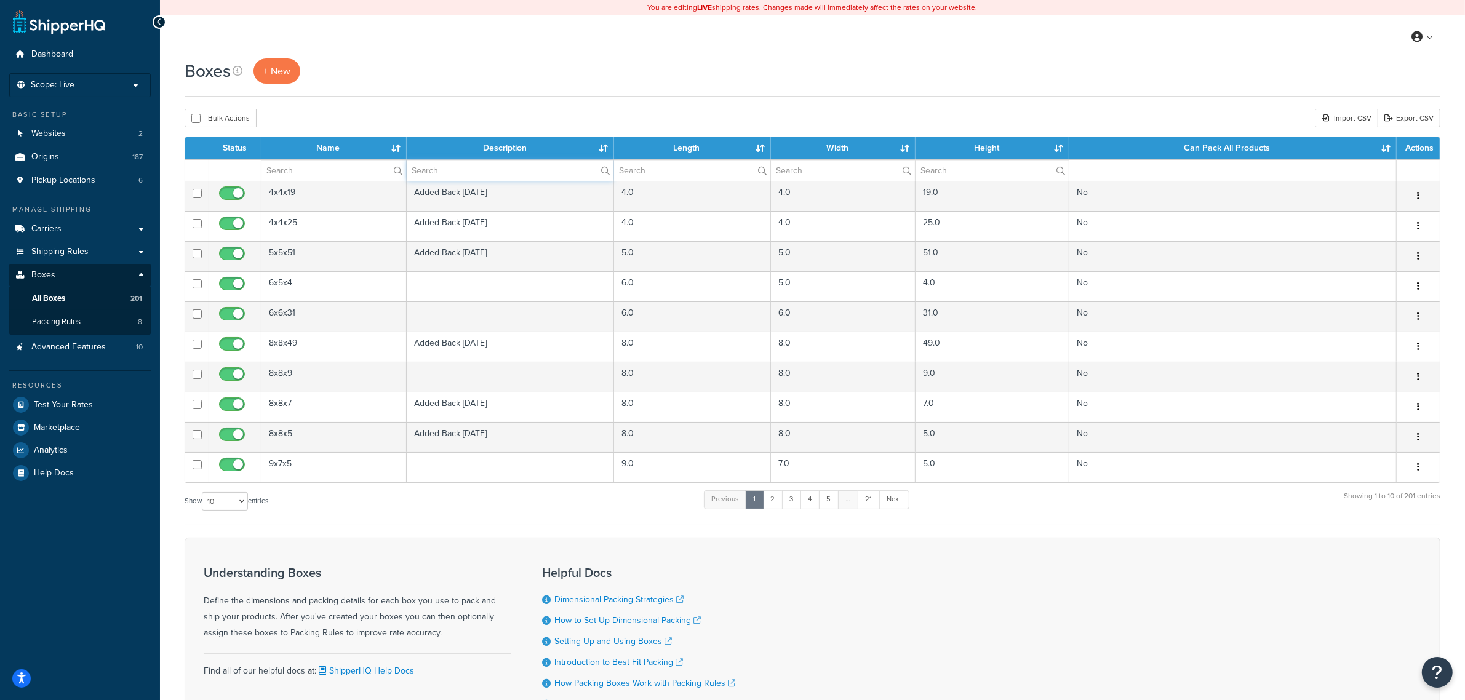
click at [445, 169] on input "text" at bounding box center [510, 170] width 207 height 21
click at [339, 176] on input "text" at bounding box center [334, 170] width 145 height 21
type input "B"
type input "NEST"
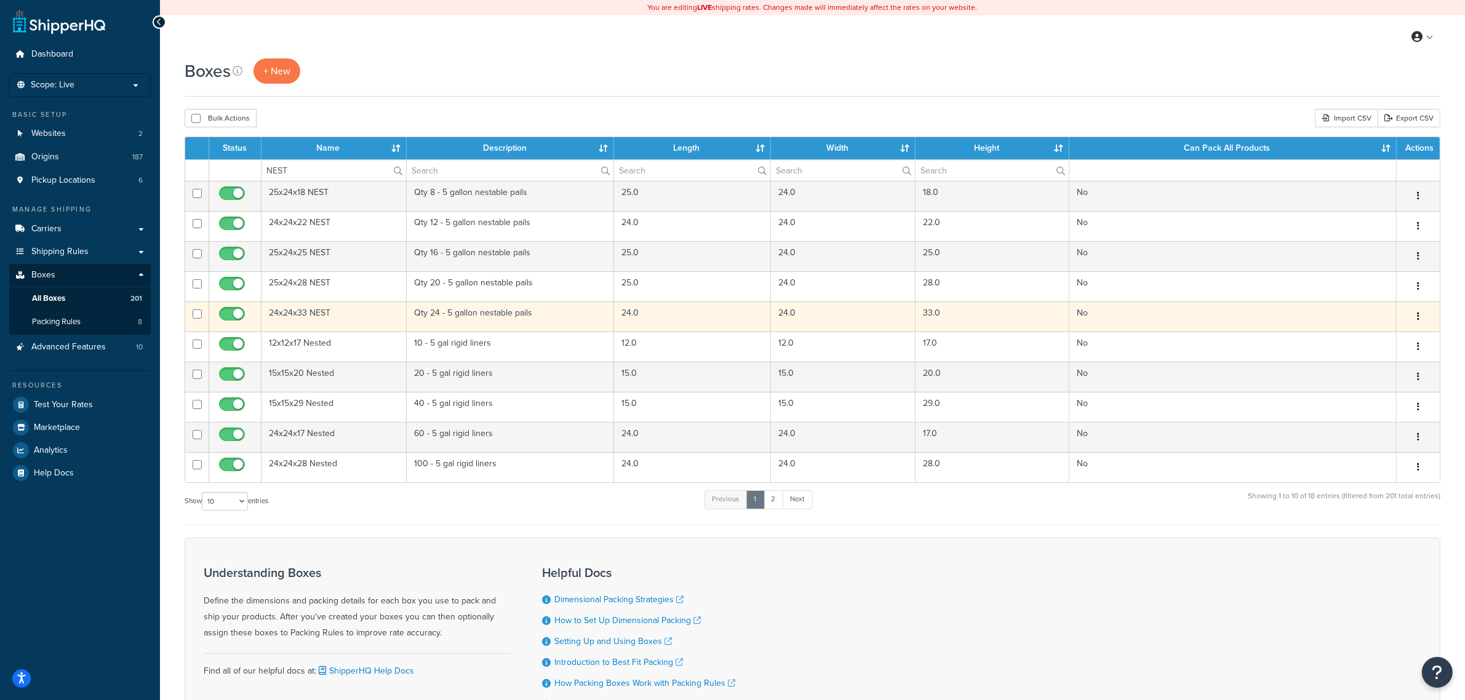
click at [331, 321] on td "24x24x33 NEST" at bounding box center [334, 317] width 145 height 30
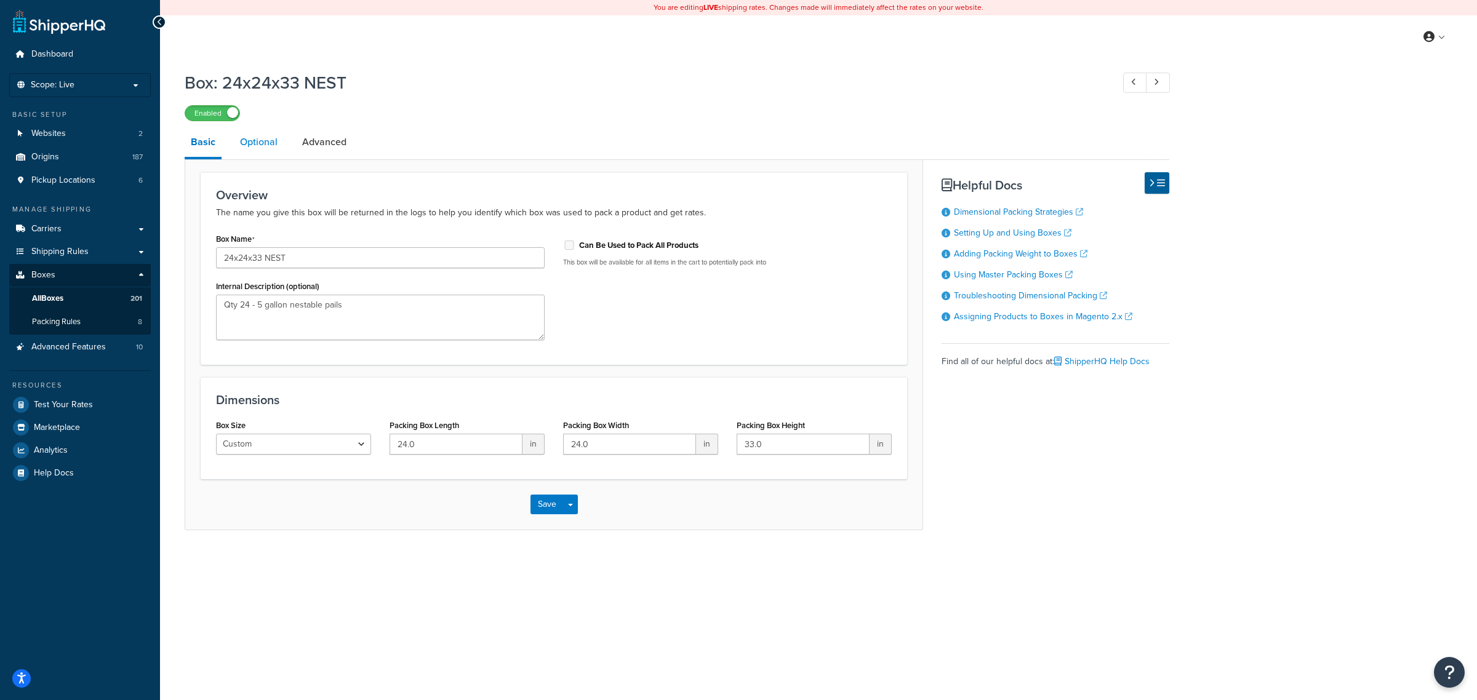
click at [259, 151] on link "Optional" at bounding box center [259, 142] width 50 height 30
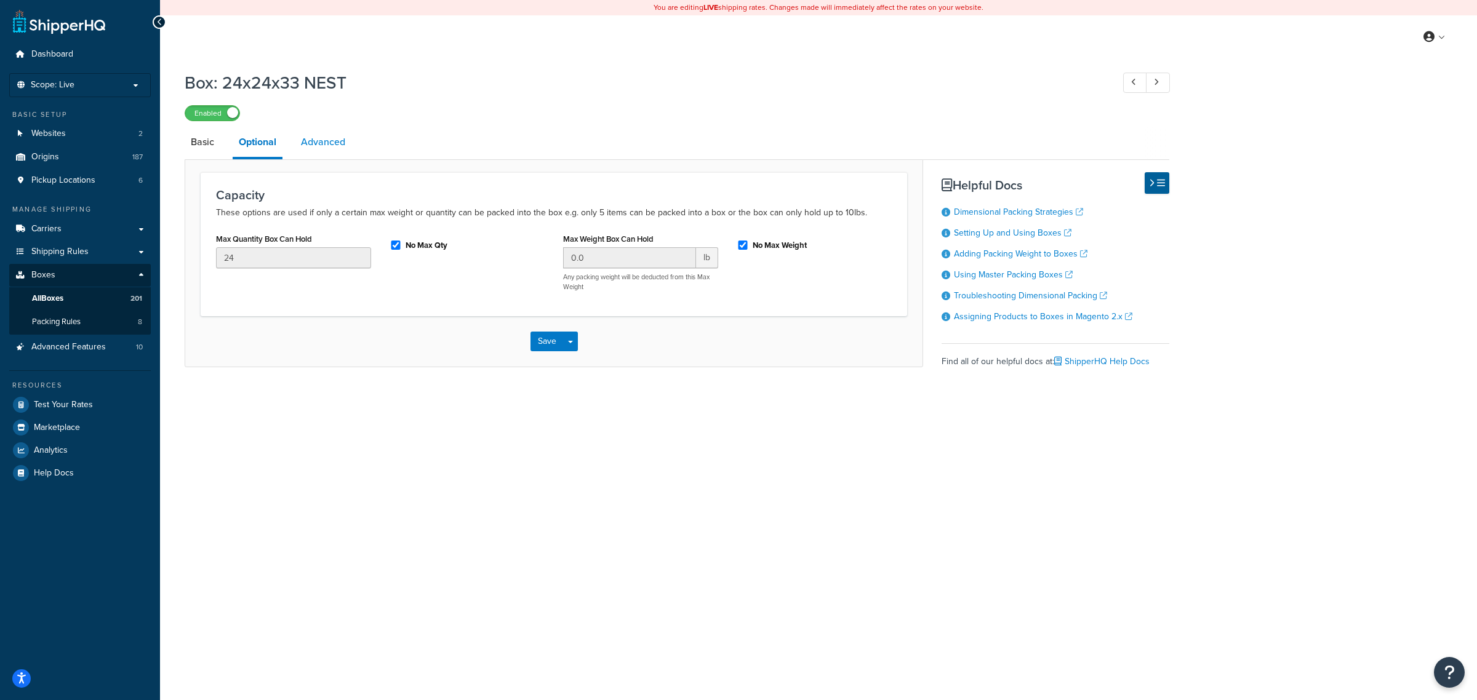
click at [311, 149] on link "Advanced" at bounding box center [323, 142] width 57 height 30
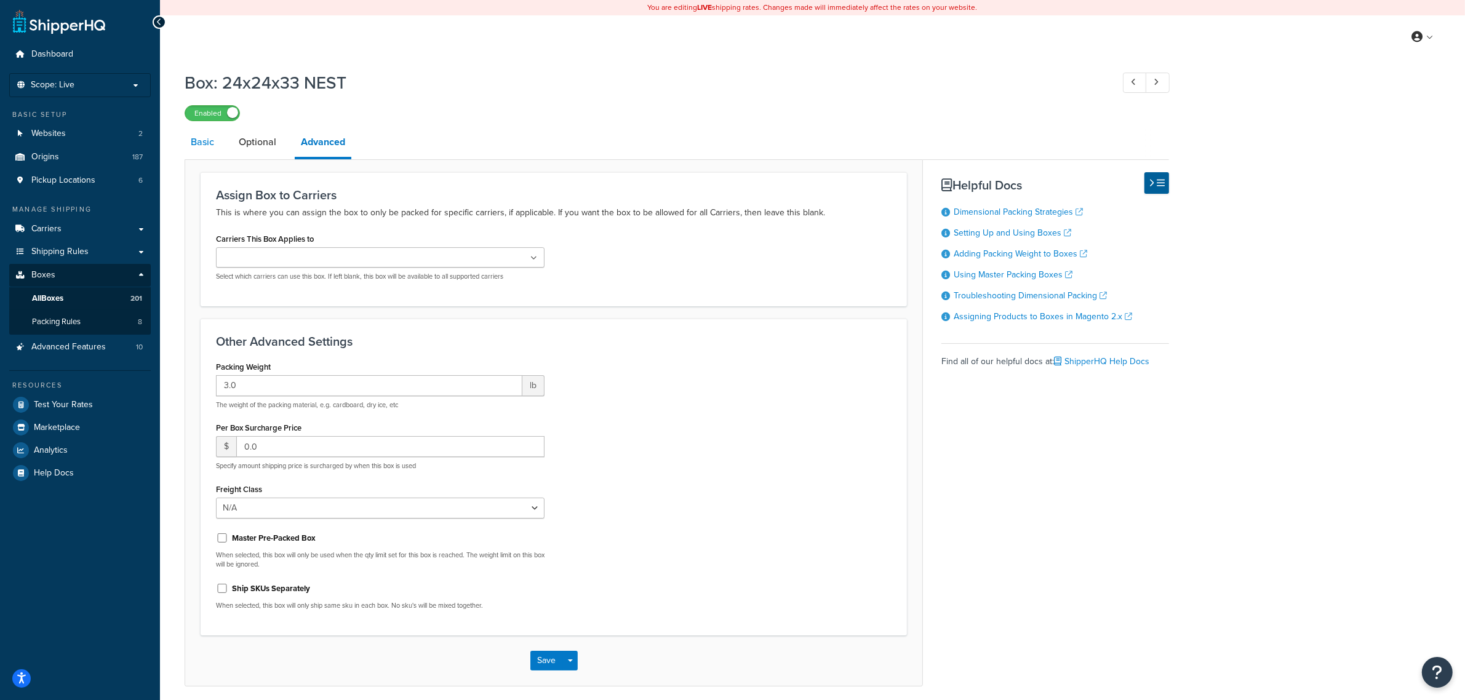
click at [207, 148] on link "Basic" at bounding box center [203, 142] width 36 height 30
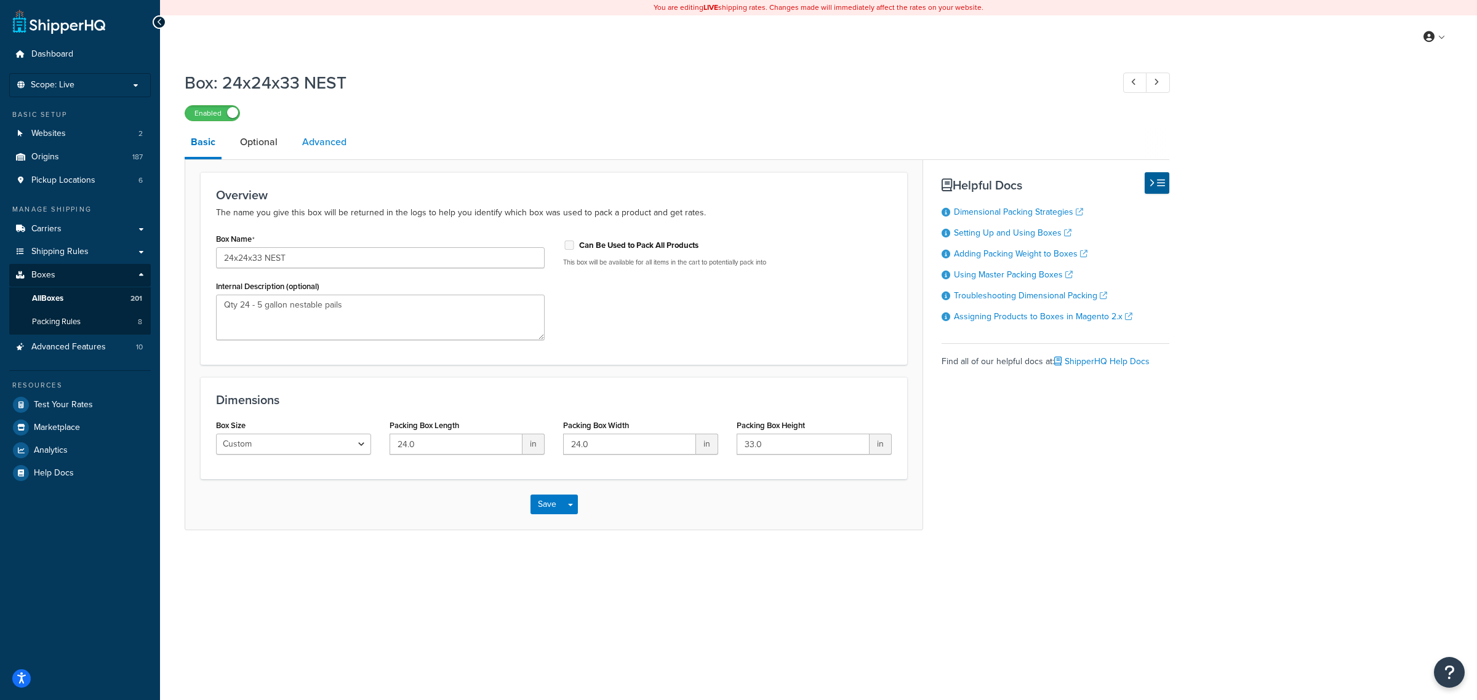
click at [311, 151] on link "Advanced" at bounding box center [324, 142] width 57 height 30
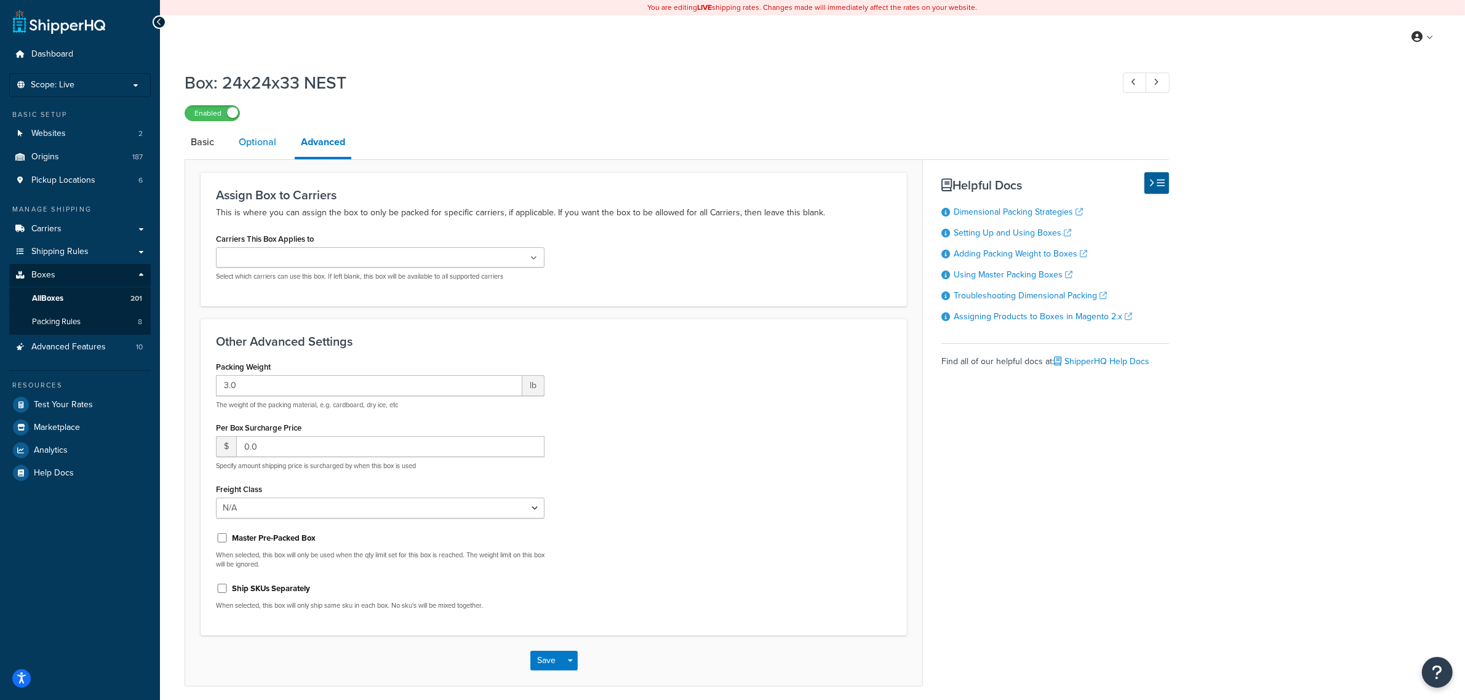
click at [255, 145] on link "Optional" at bounding box center [258, 142] width 50 height 30
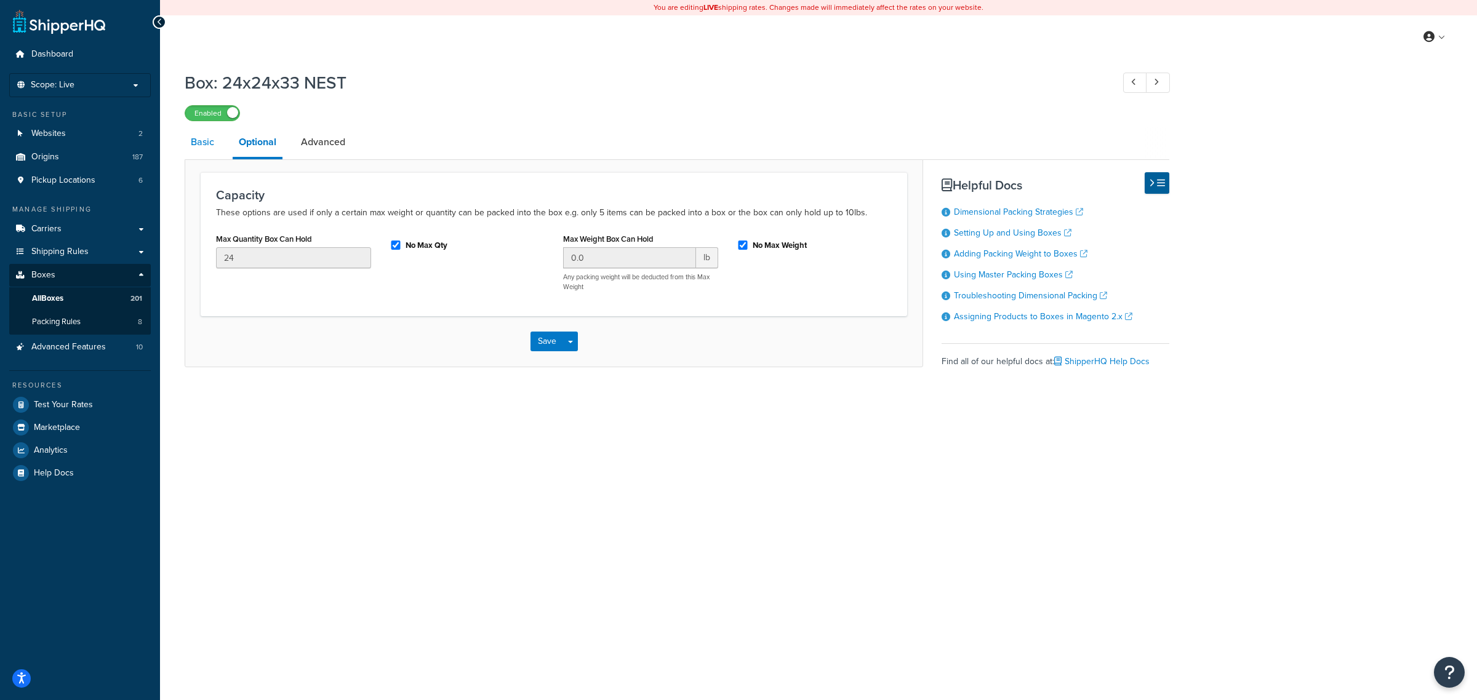
click at [204, 137] on link "Basic" at bounding box center [203, 142] width 36 height 30
